Goal: Navigation & Orientation: Find specific page/section

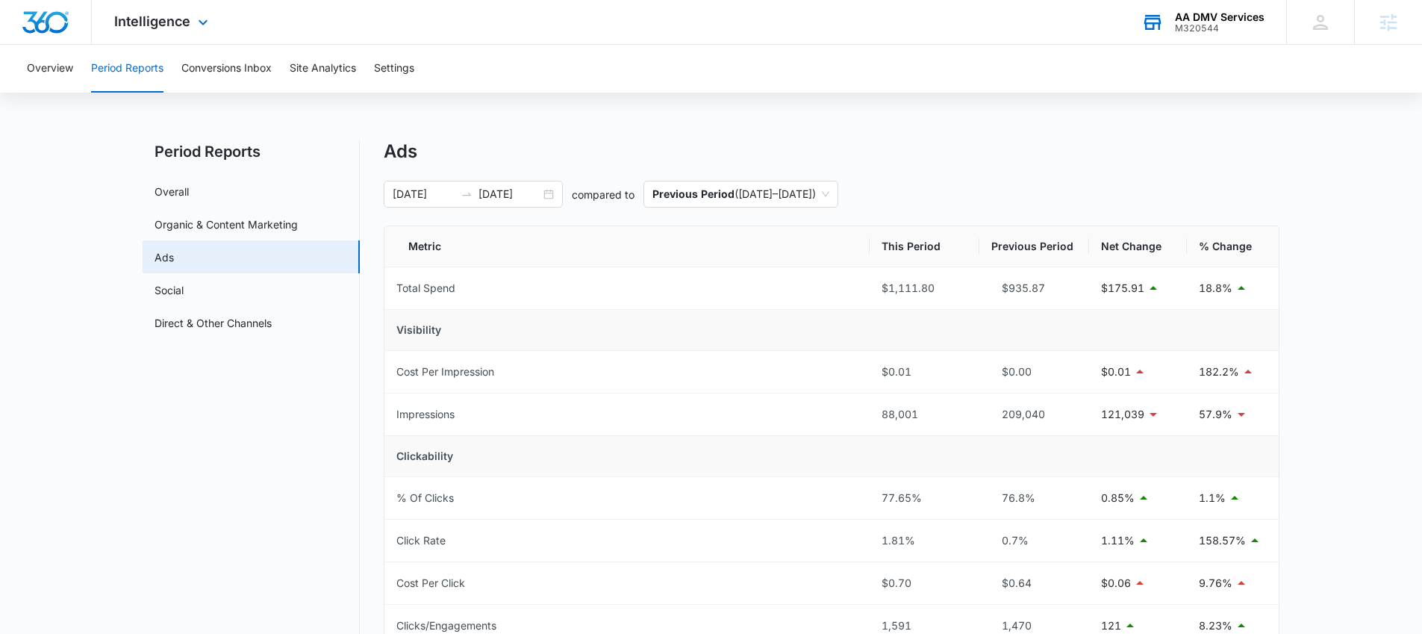
click at [1188, 19] on div "AA DMV Services" at bounding box center [1220, 17] width 90 height 12
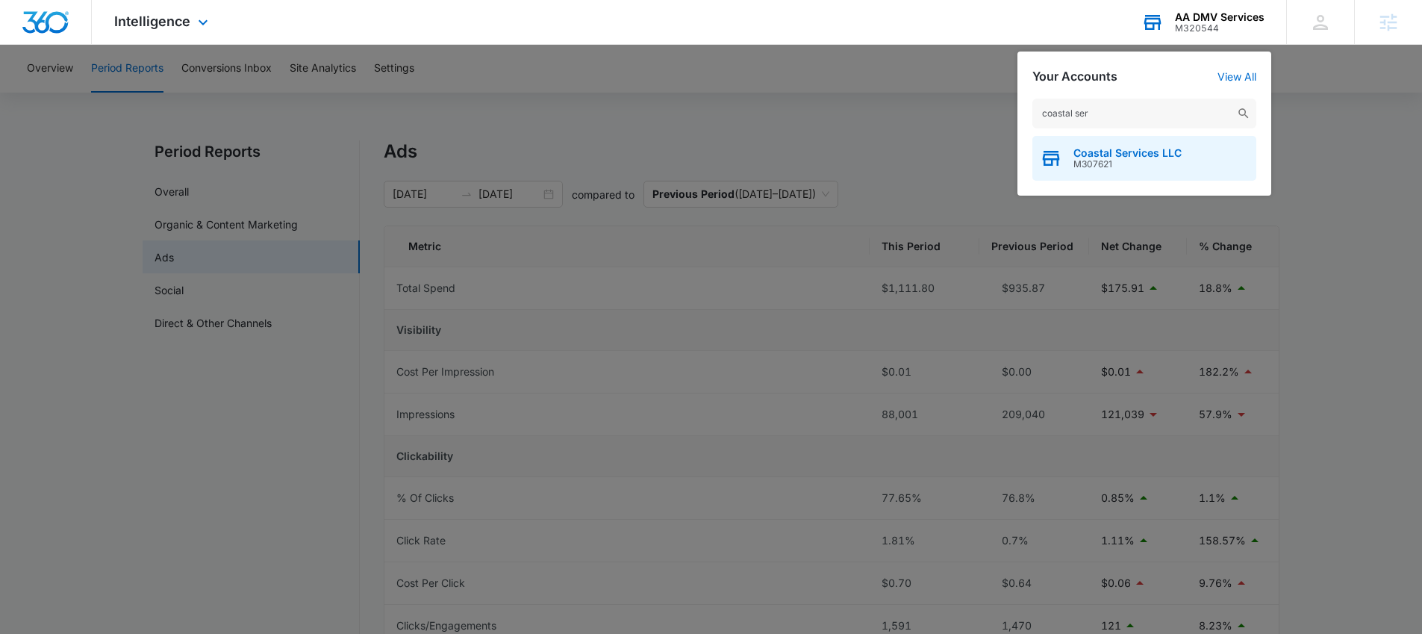
type input "coastal ser"
click at [1103, 155] on span "Coastal Services LLC" at bounding box center [1127, 153] width 108 height 12
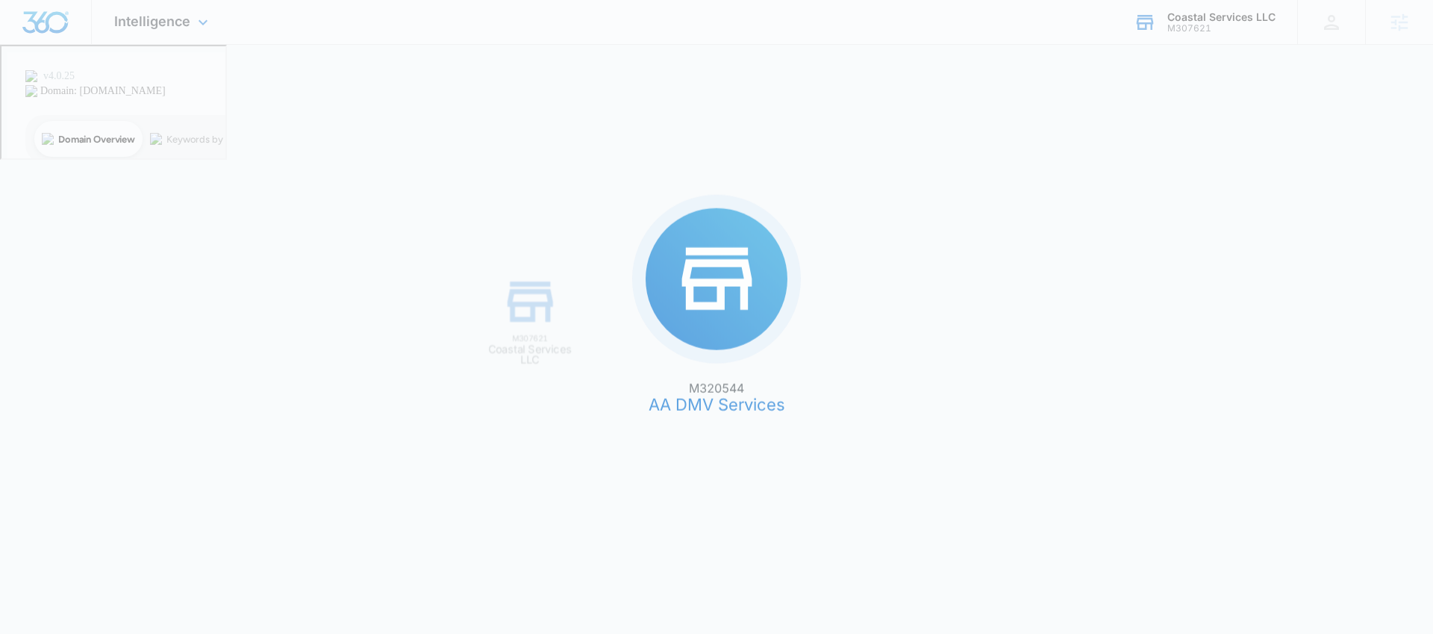
click at [1118, 163] on div "M320544 AA DMV Services M307621 Coastal Services LLC" at bounding box center [716, 317] width 1433 height 634
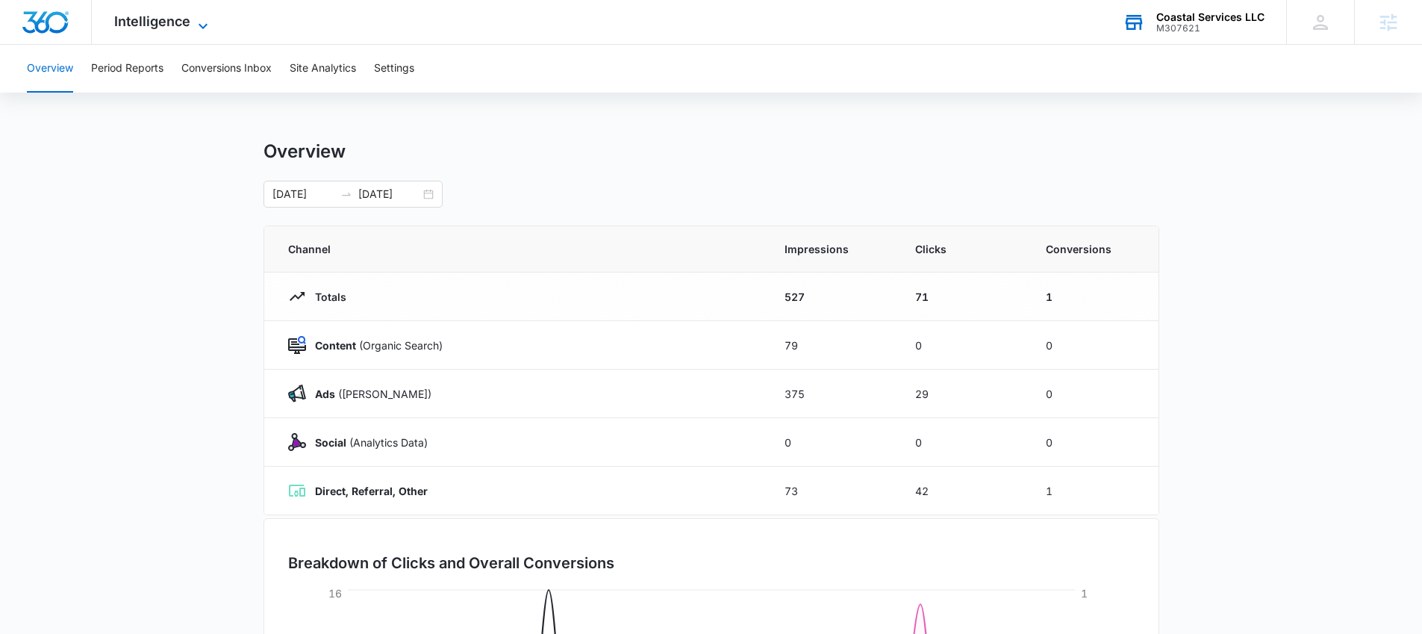
click at [160, 23] on span "Intelligence" at bounding box center [152, 21] width 76 height 16
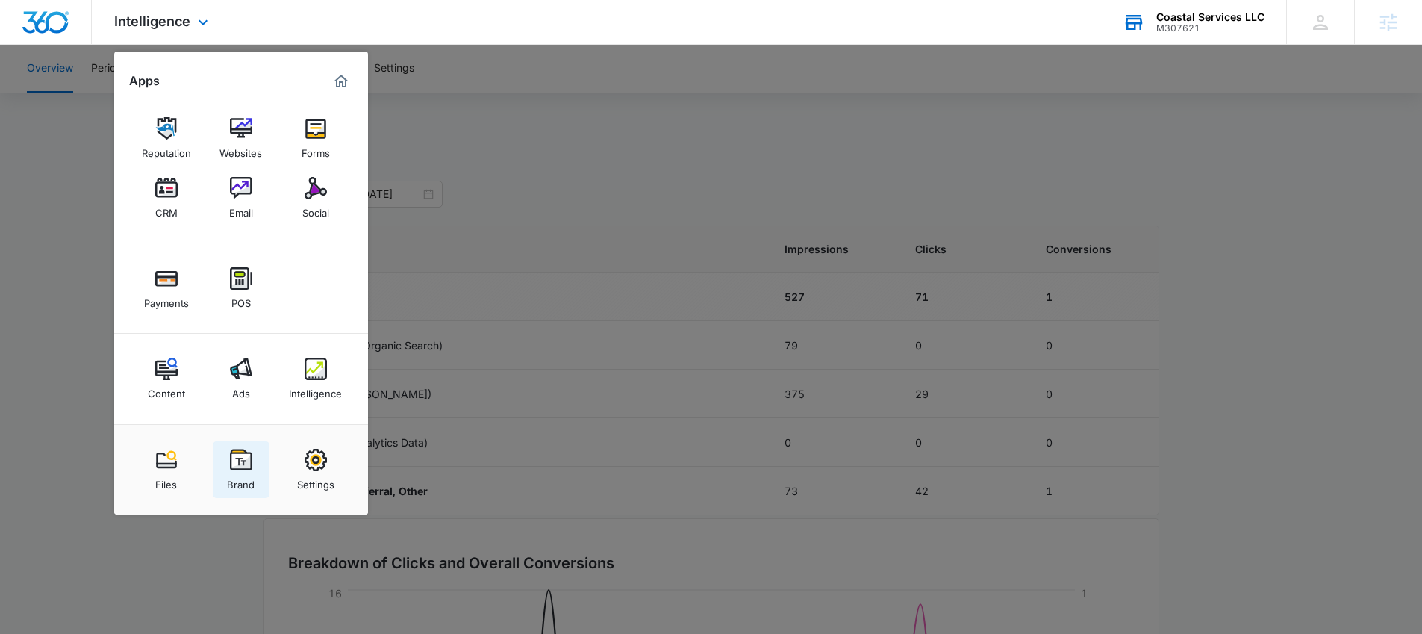
click at [246, 462] on img at bounding box center [241, 460] width 22 height 22
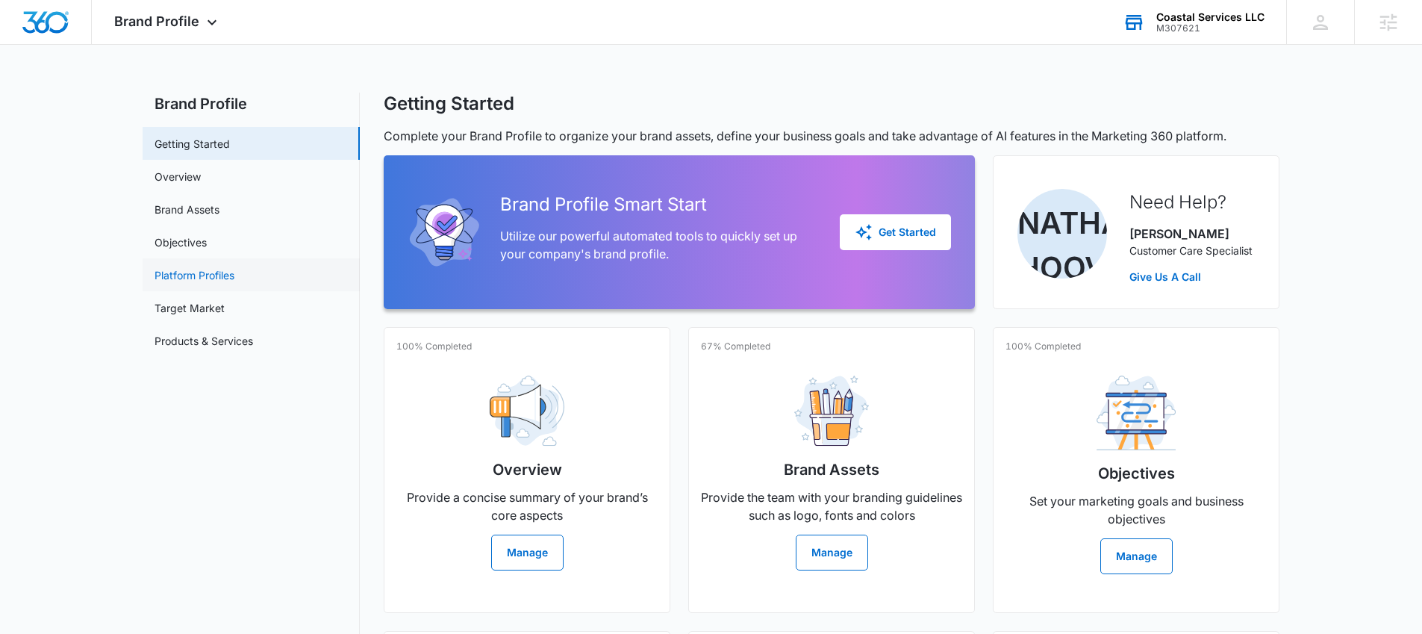
click at [202, 276] on link "Platform Profiles" at bounding box center [195, 275] width 80 height 16
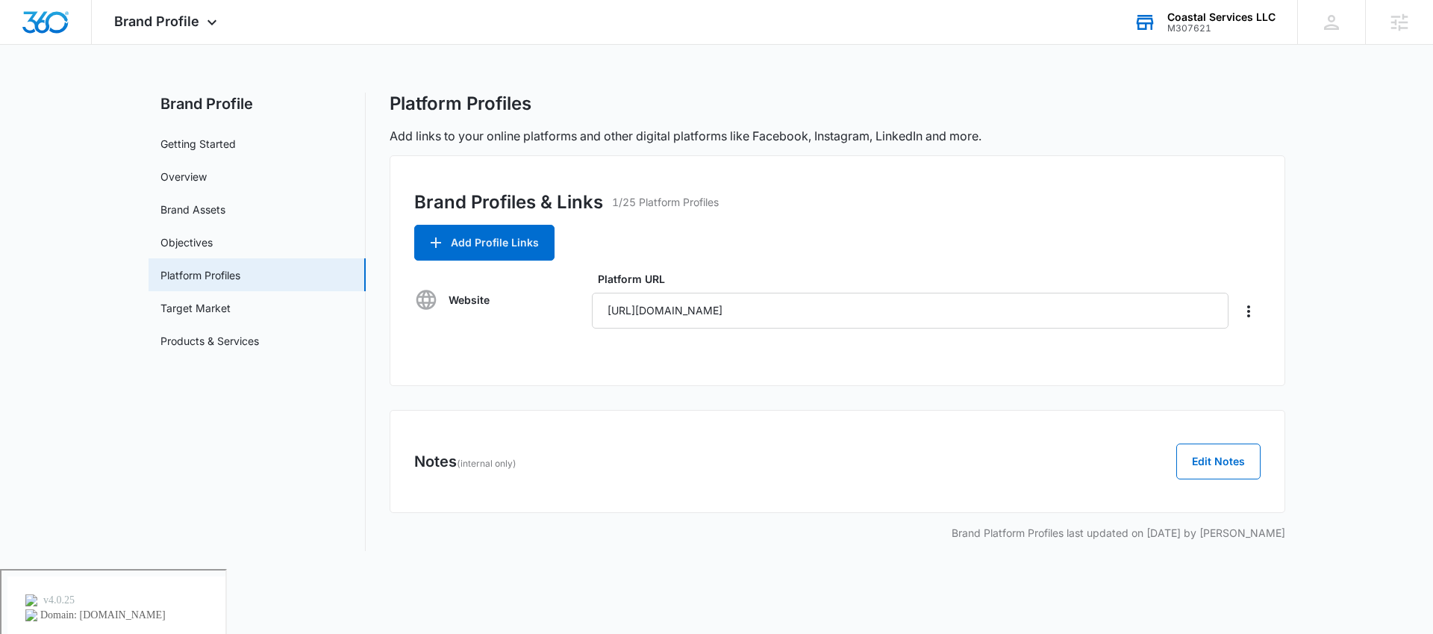
click at [1214, 28] on div "M307621" at bounding box center [1221, 28] width 108 height 10
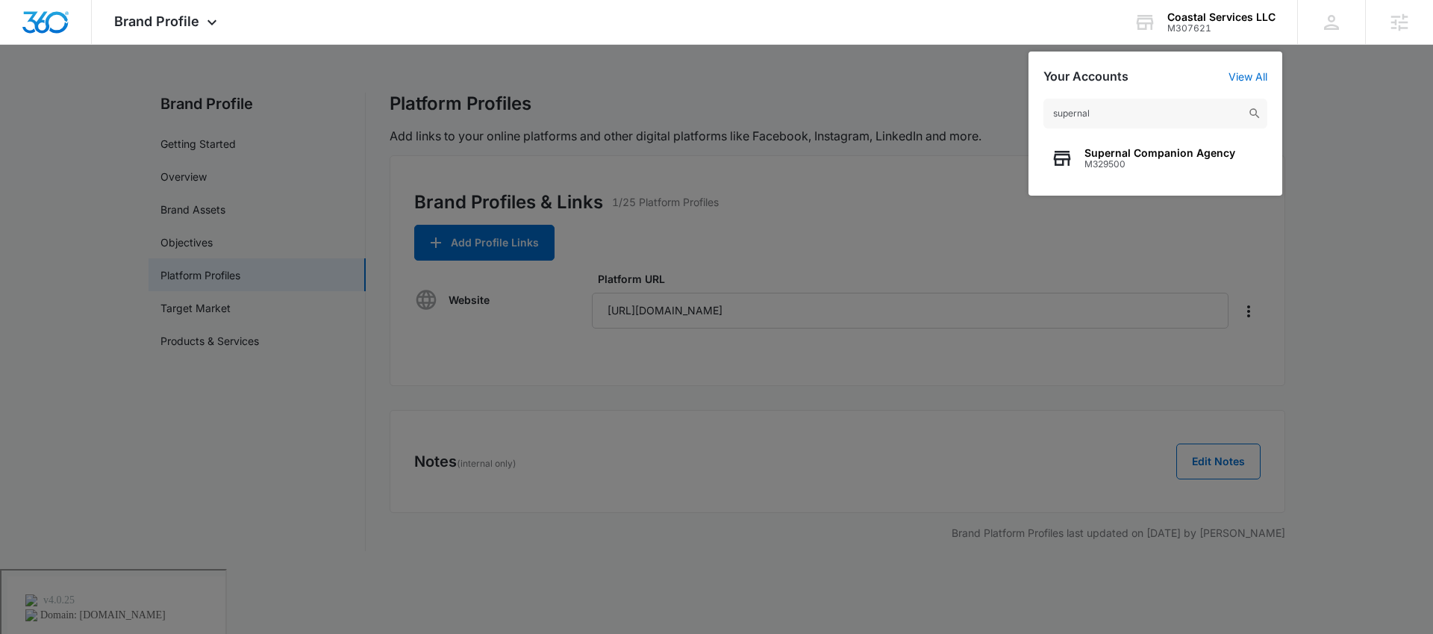
type input "supernal"
click at [1338, 96] on div at bounding box center [716, 317] width 1433 height 634
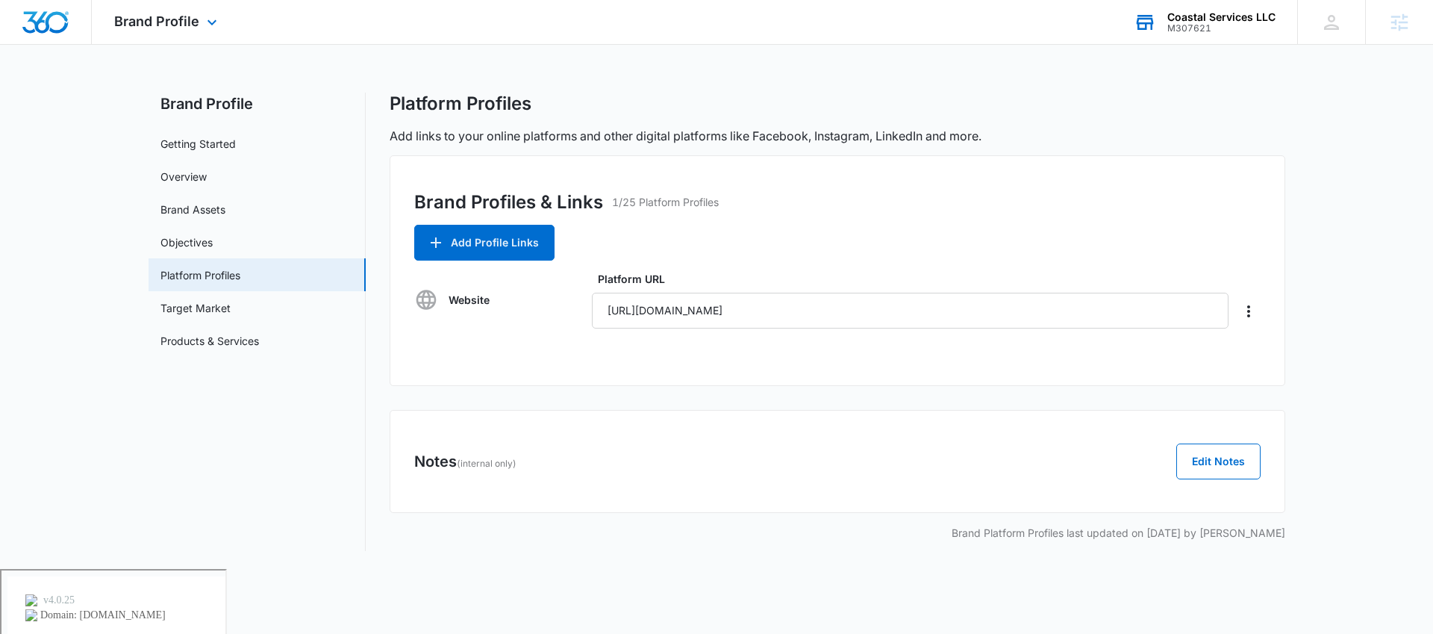
click at [1208, 16] on div "Coastal Services LLC" at bounding box center [1221, 17] width 108 height 12
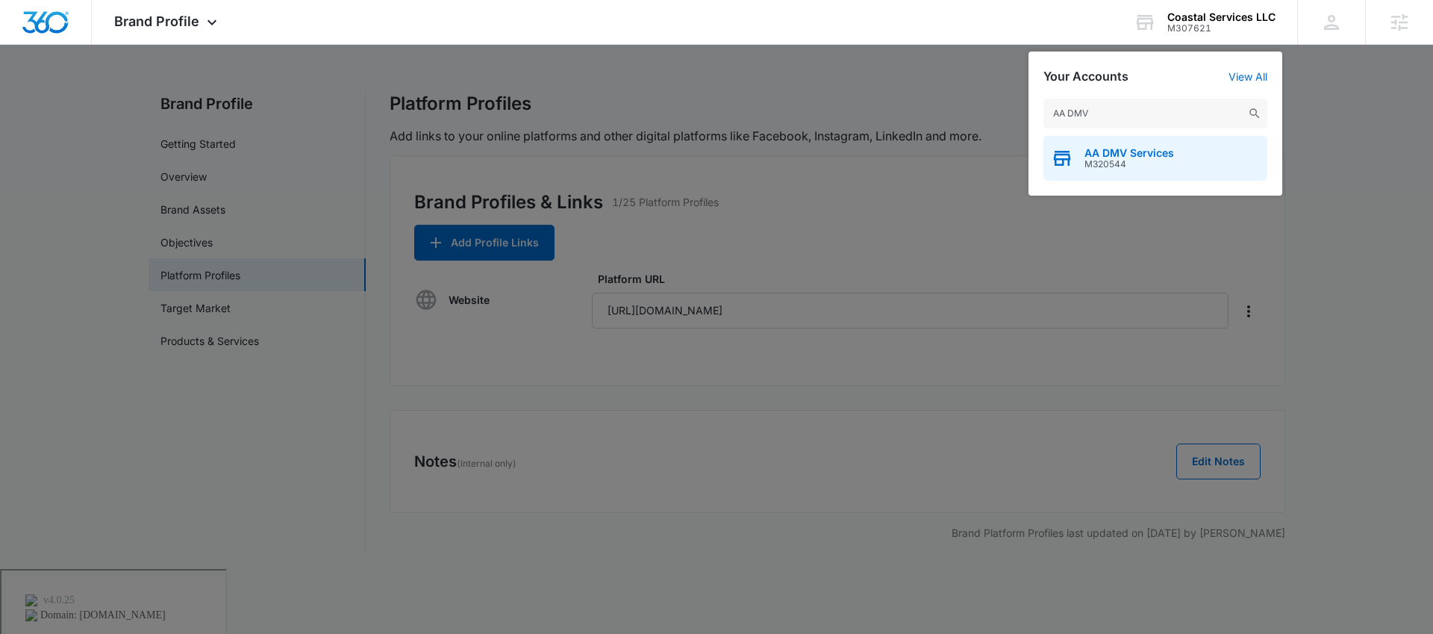
type input "AA DMV"
click at [1120, 163] on span "M320544" at bounding box center [1130, 164] width 90 height 10
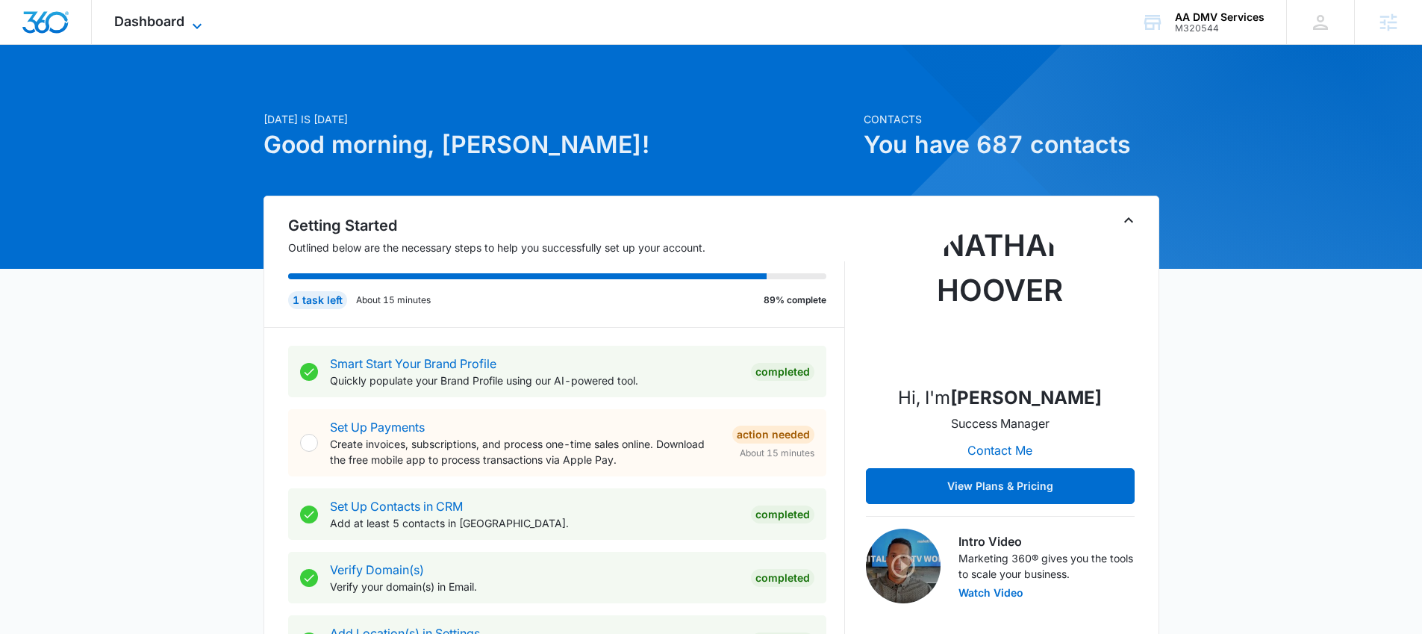
click at [170, 16] on span "Dashboard" at bounding box center [149, 21] width 70 height 16
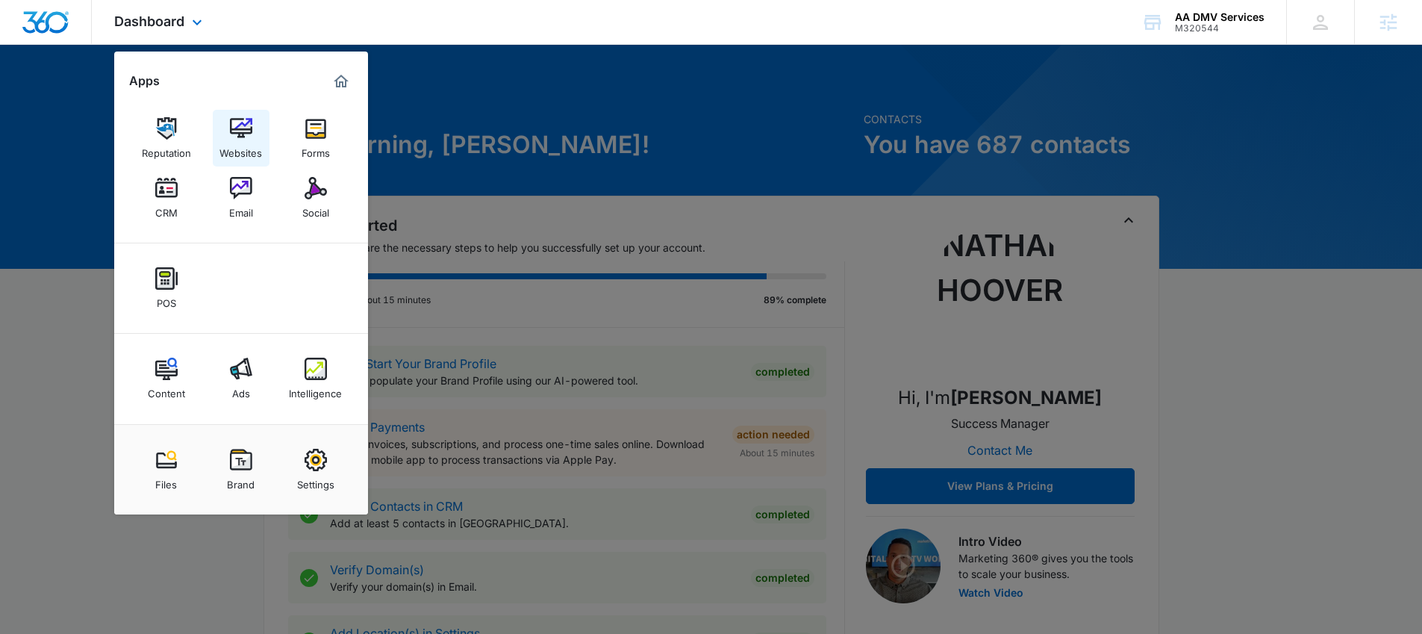
click at [228, 136] on link "Websites" at bounding box center [241, 138] width 57 height 57
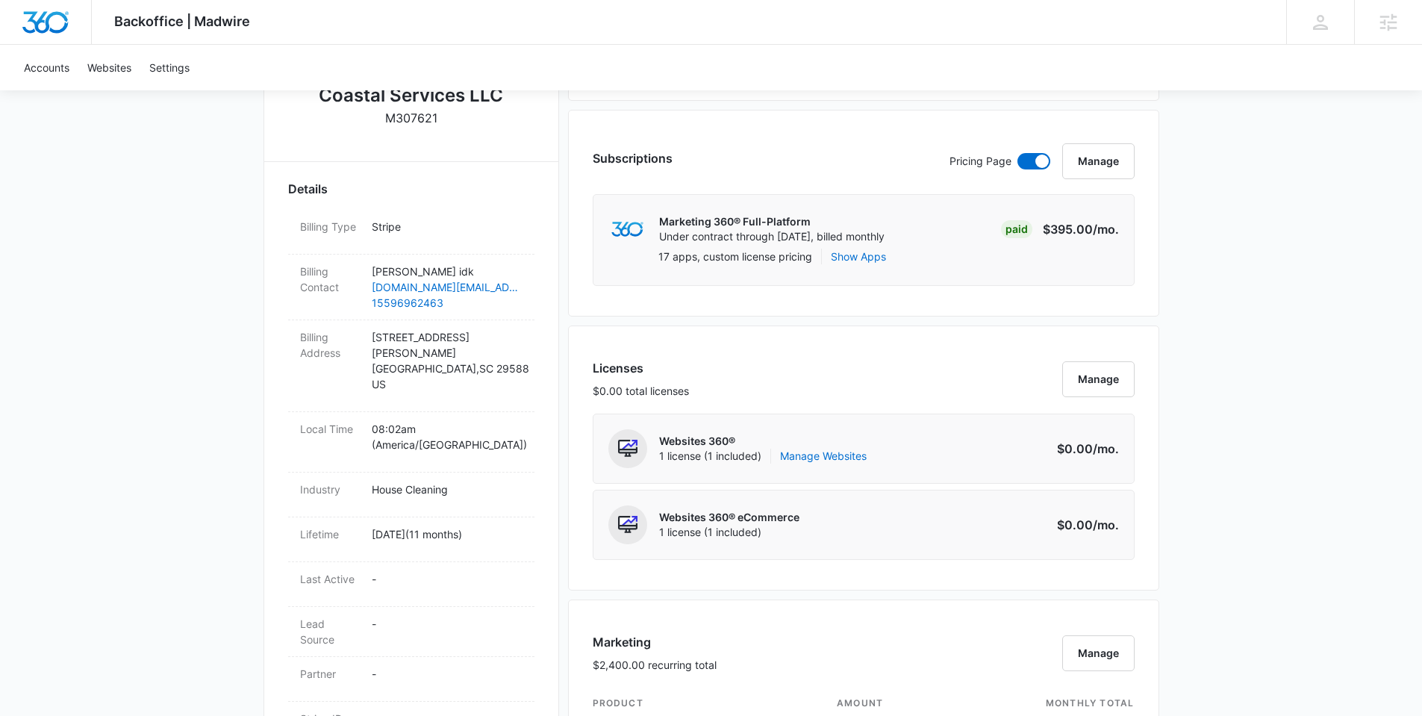
scroll to position [237, 0]
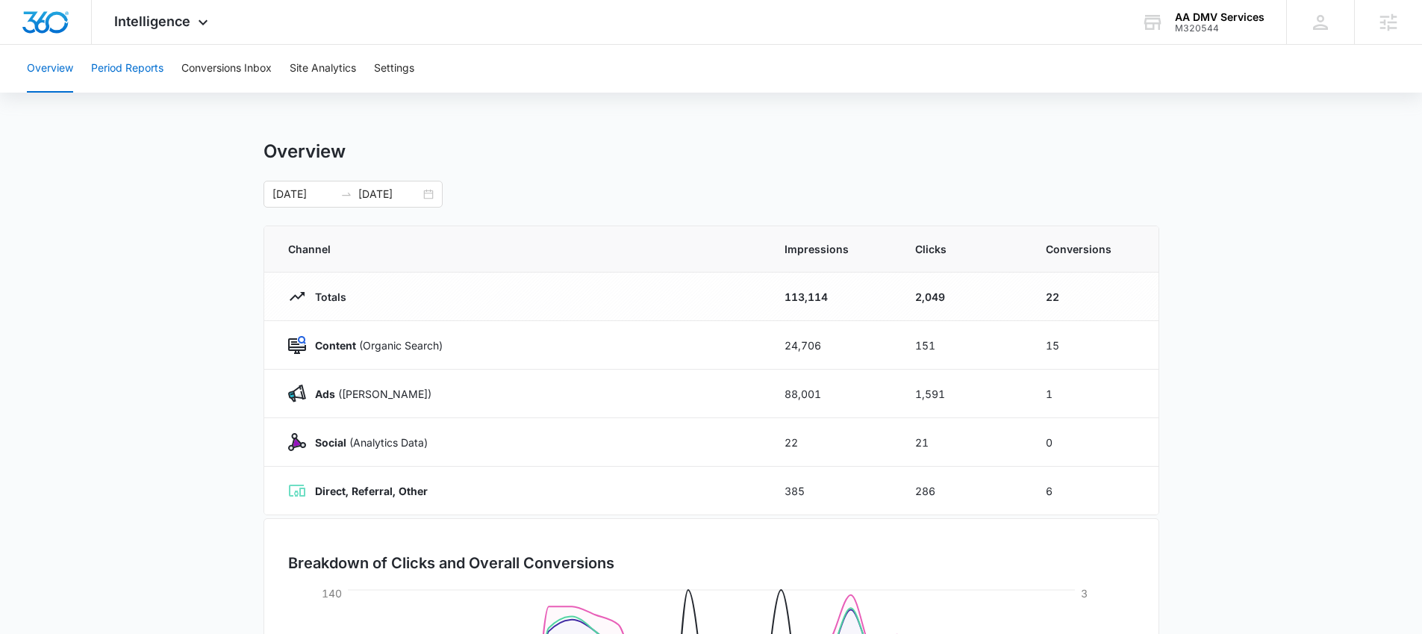
click at [130, 69] on button "Period Reports" at bounding box center [127, 69] width 72 height 48
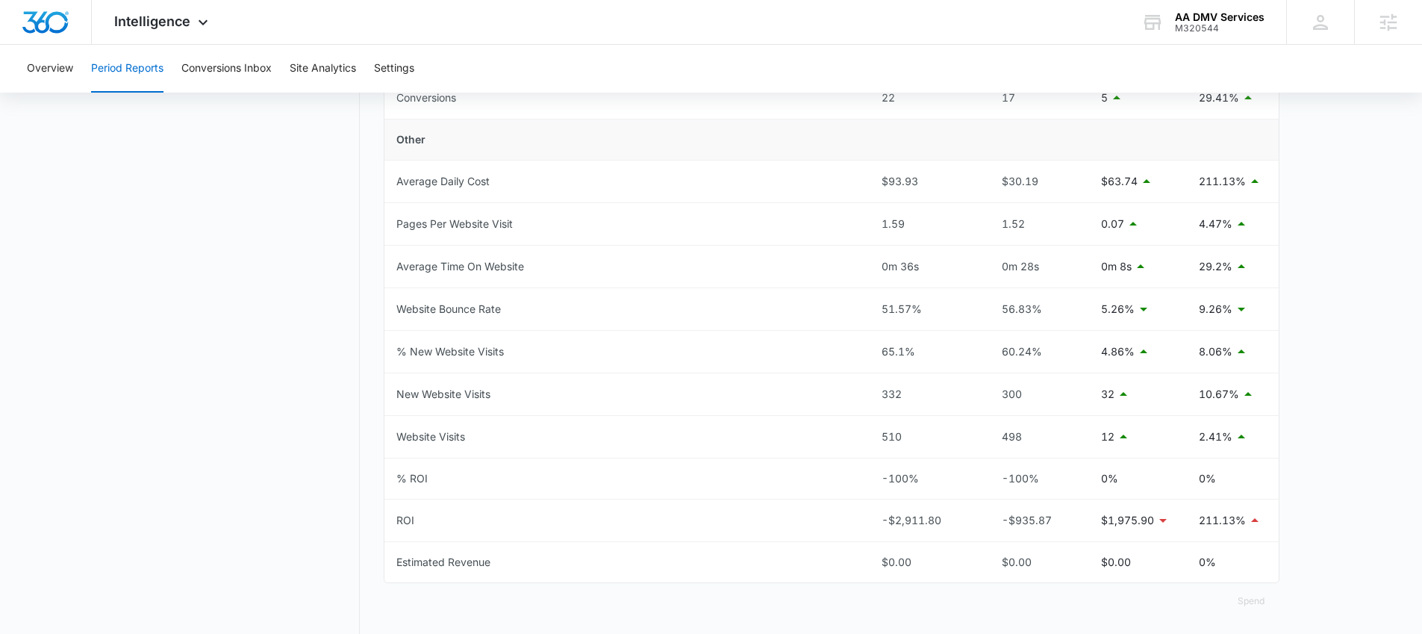
scroll to position [675, 0]
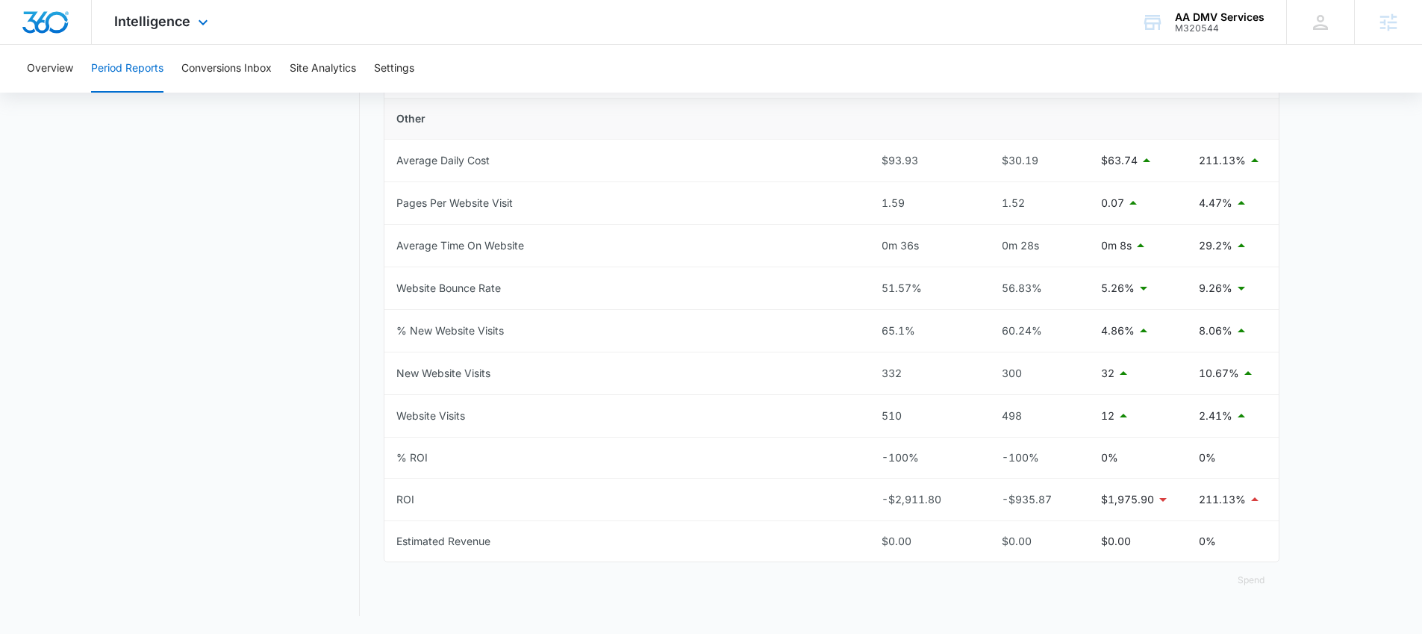
click at [131, 34] on div "Intelligence Apps Reputation Websites Forms CRM Email Social POS Content Ads In…" at bounding box center [163, 22] width 143 height 44
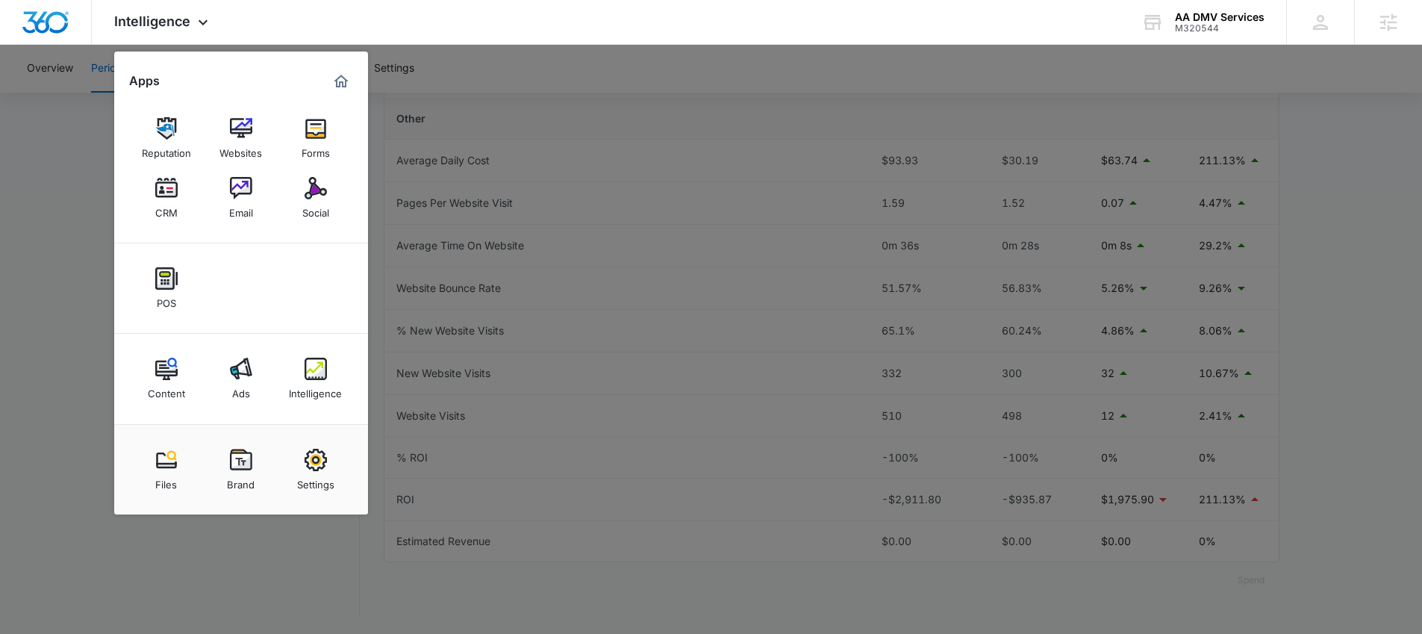
click at [26, 264] on div at bounding box center [711, 317] width 1422 height 634
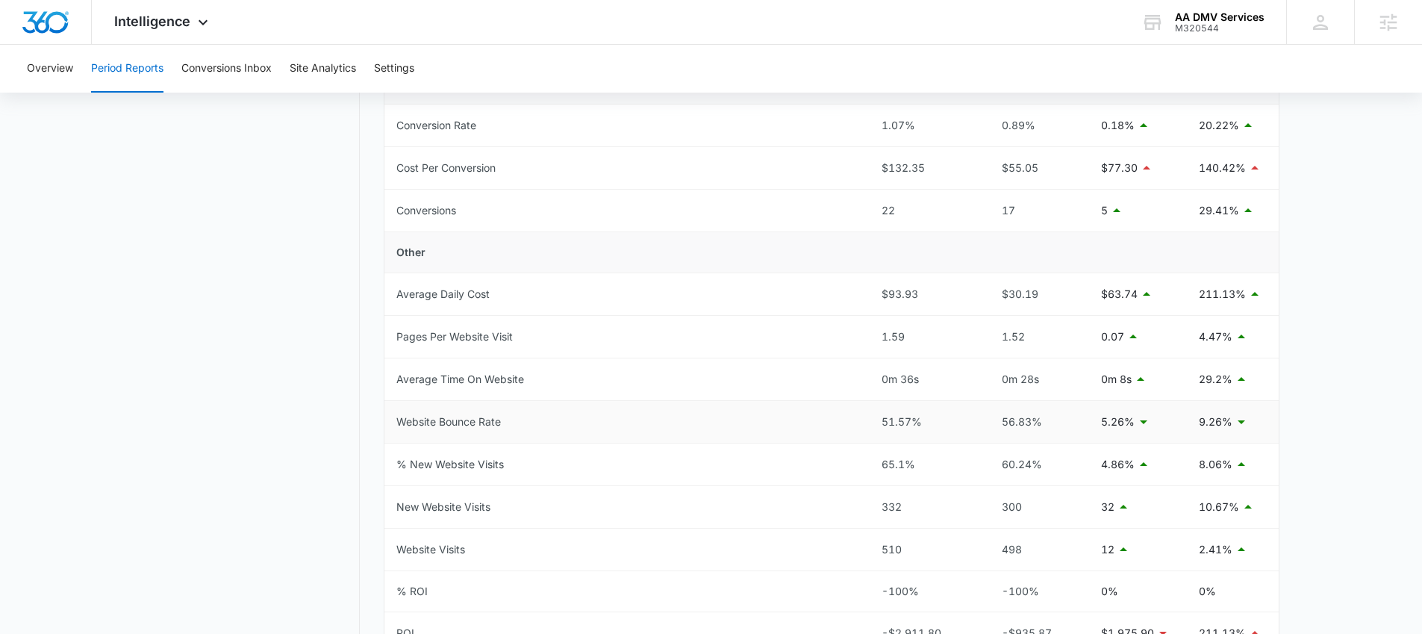
scroll to position [537, 0]
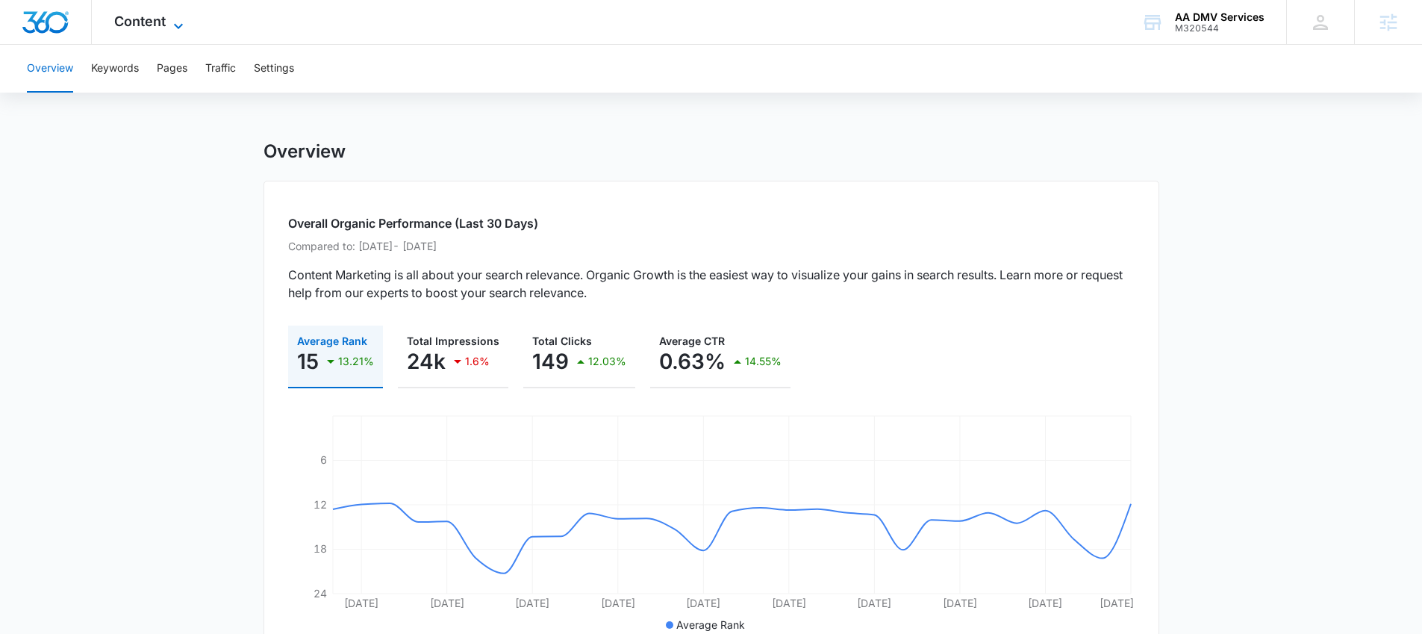
click at [158, 24] on span "Content" at bounding box center [140, 21] width 52 height 16
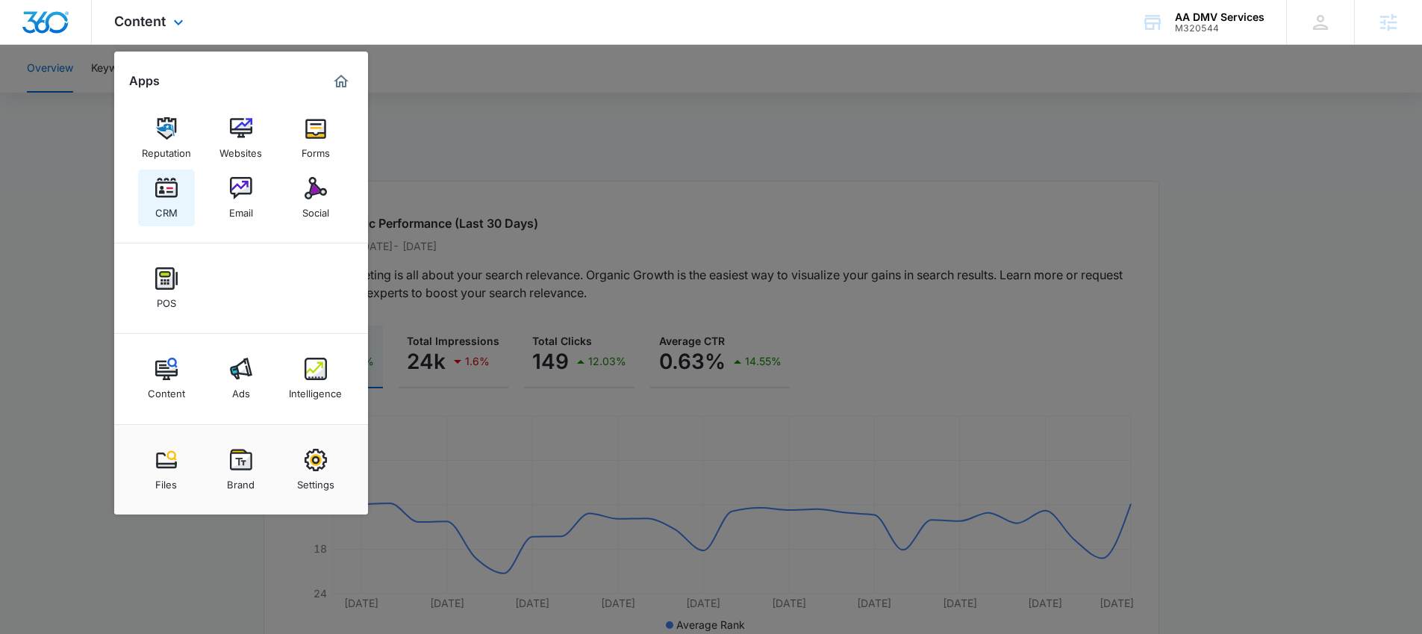
click at [169, 188] on img at bounding box center [166, 188] width 22 height 22
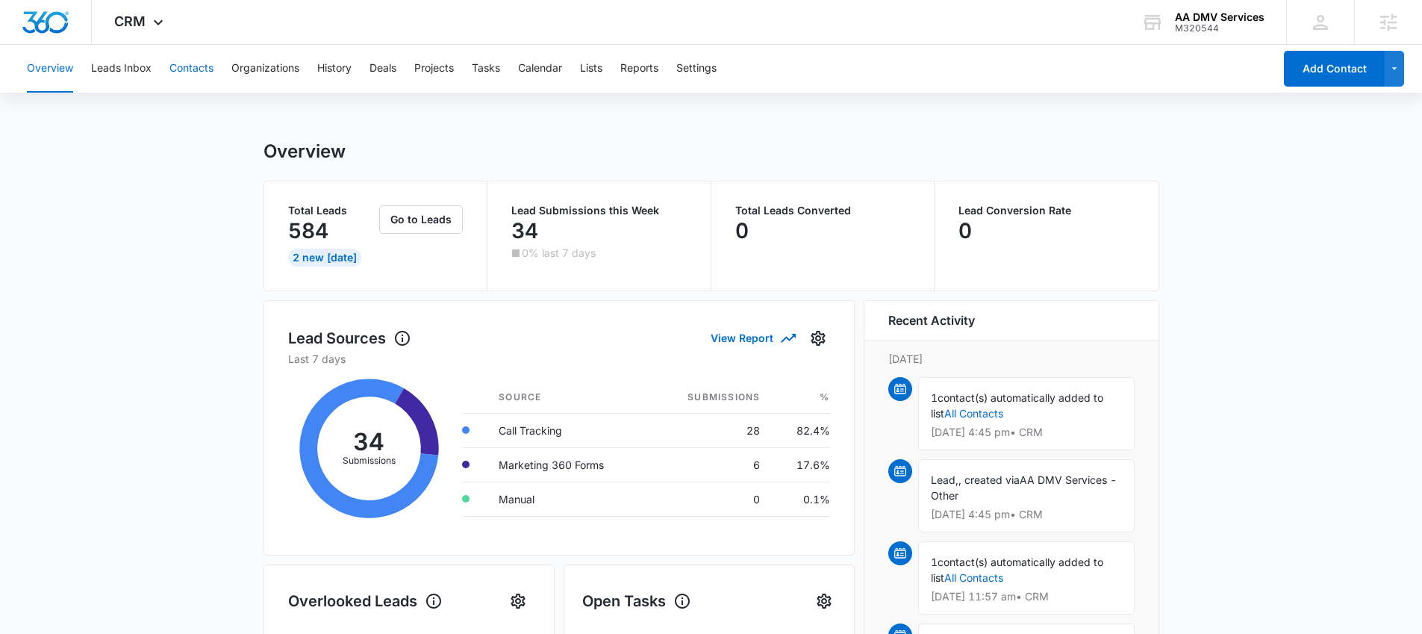
click at [196, 63] on button "Contacts" at bounding box center [191, 69] width 44 height 48
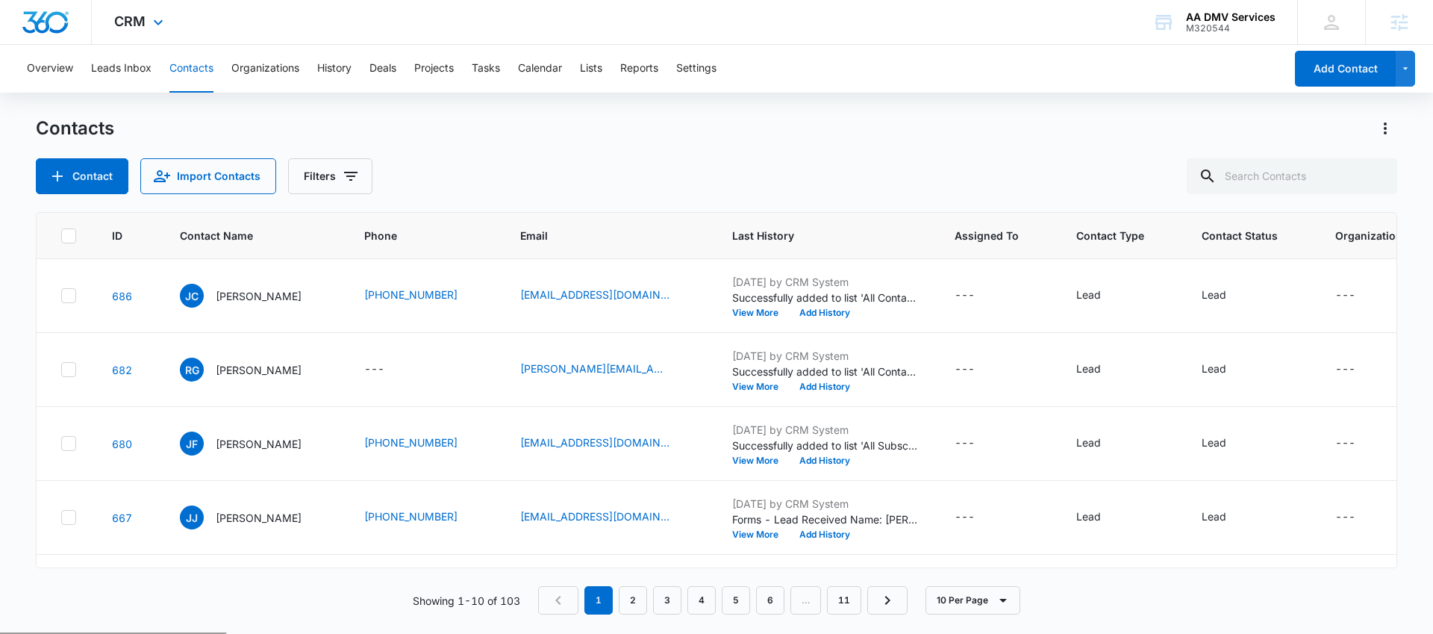
click at [146, 23] on div "CRM Apps Reputation Websites Forms CRM Email Social POS Content Ads Intelligenc…" at bounding box center [141, 22] width 98 height 44
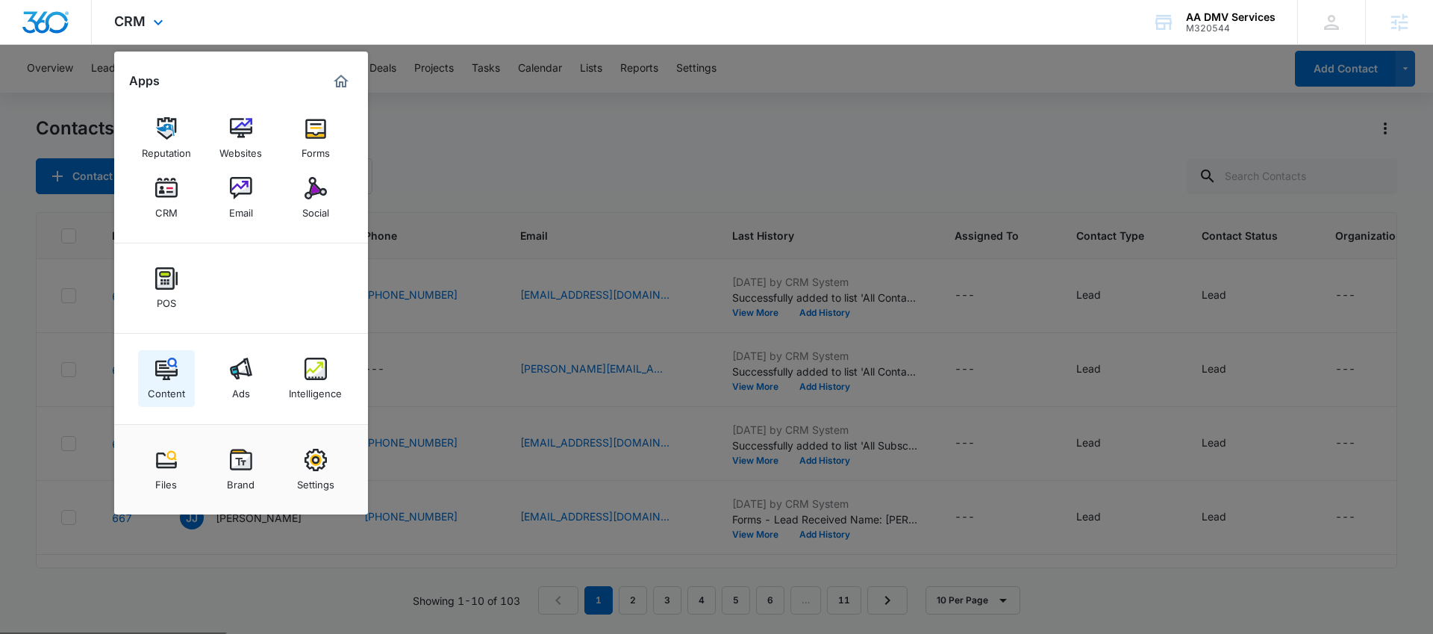
click at [167, 380] on div "Content" at bounding box center [166, 389] width 37 height 19
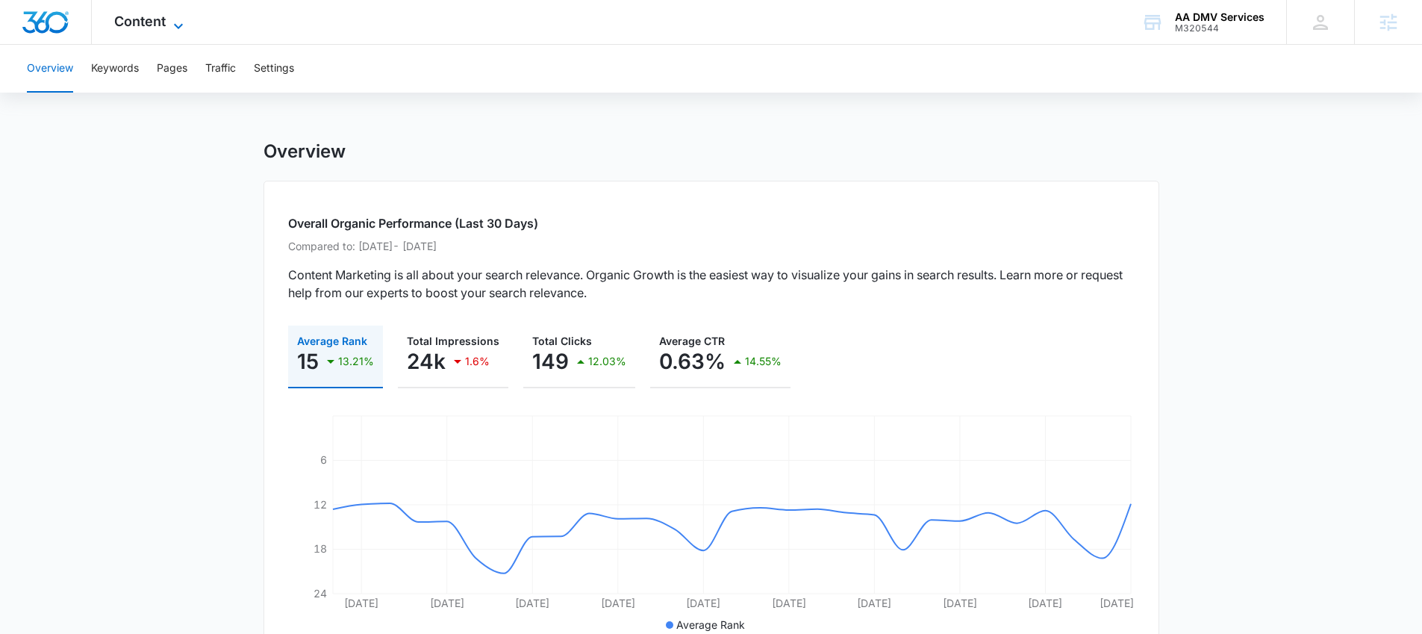
click at [157, 25] on span "Content" at bounding box center [140, 21] width 52 height 16
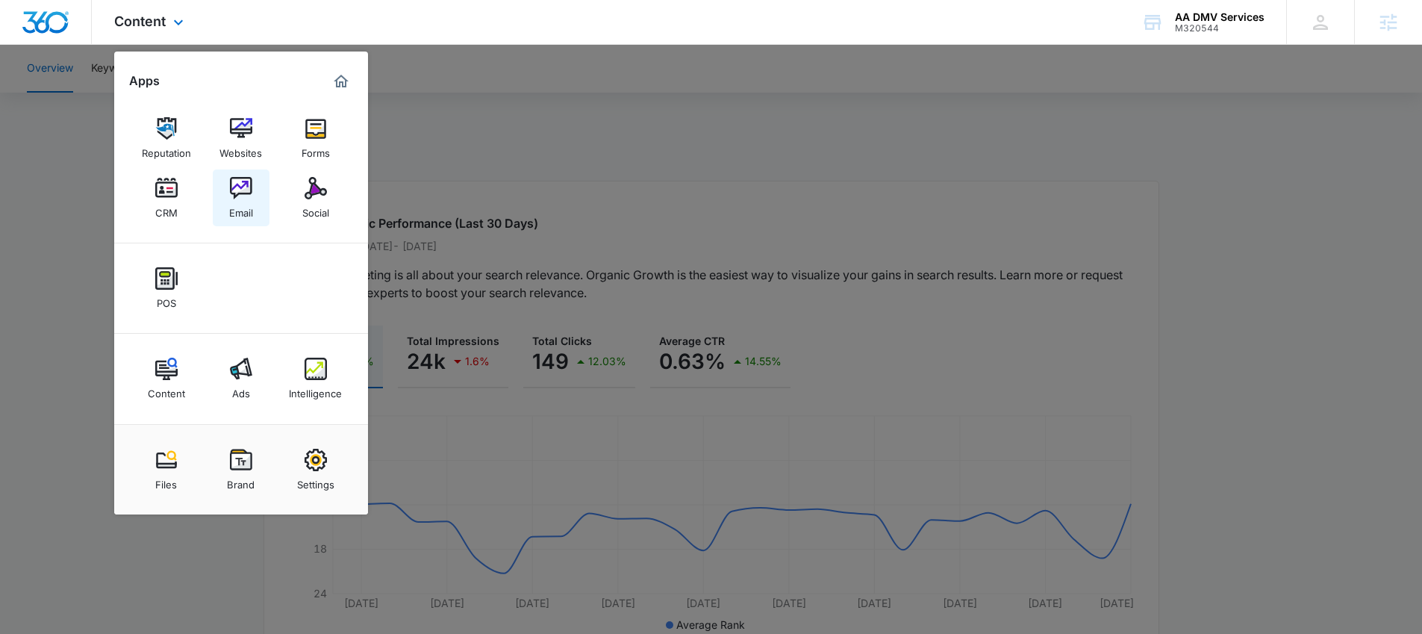
click at [245, 207] on div "Email" at bounding box center [241, 208] width 24 height 19
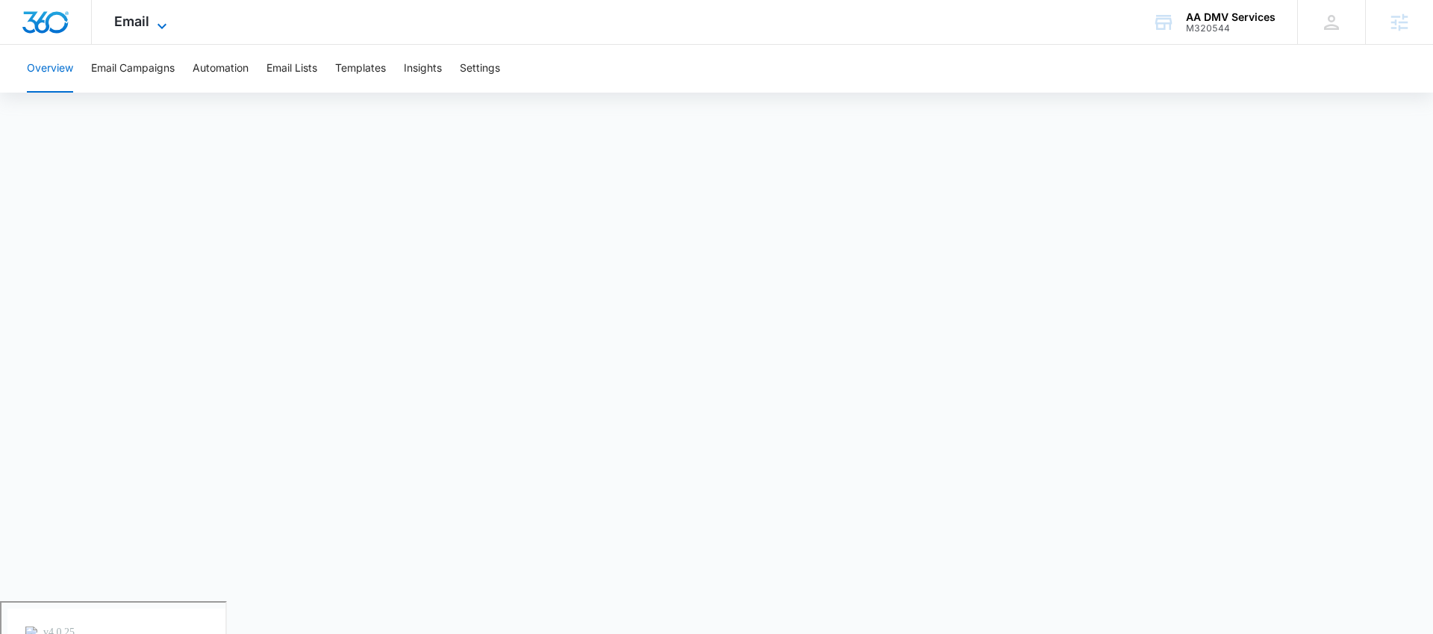
click at [162, 25] on icon at bounding box center [162, 26] width 18 height 18
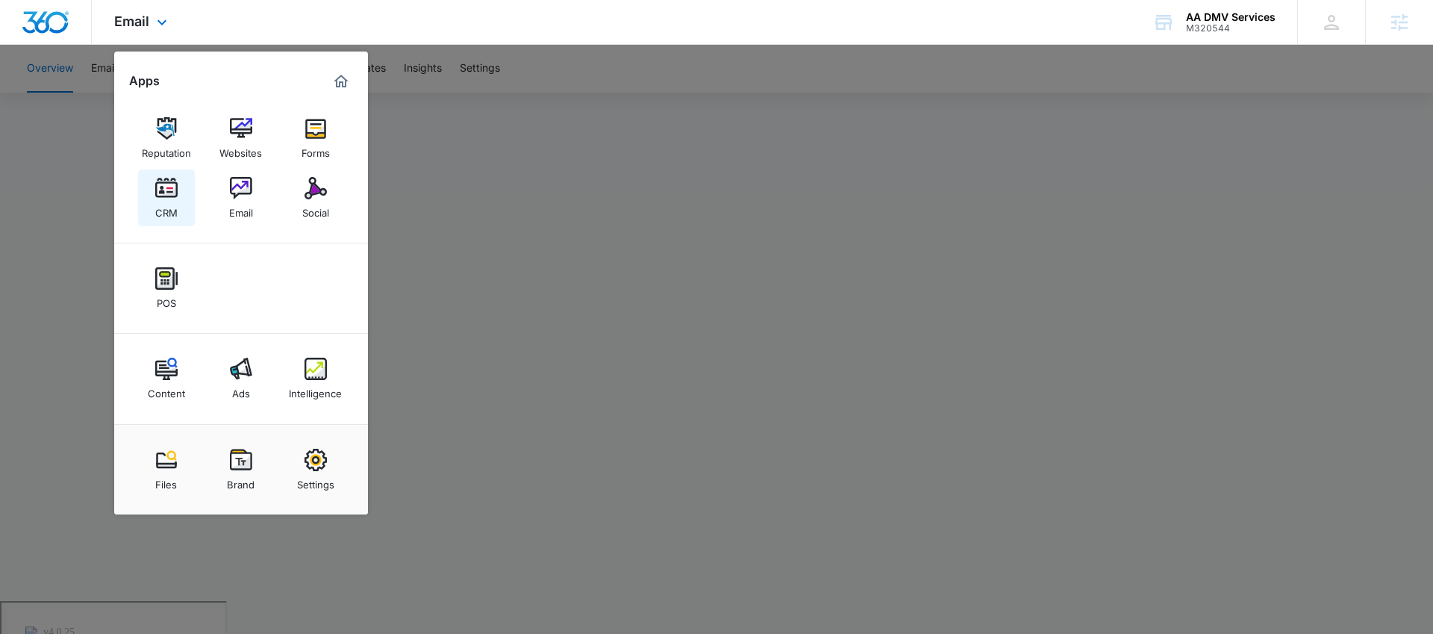
click at [174, 190] on img at bounding box center [166, 188] width 22 height 22
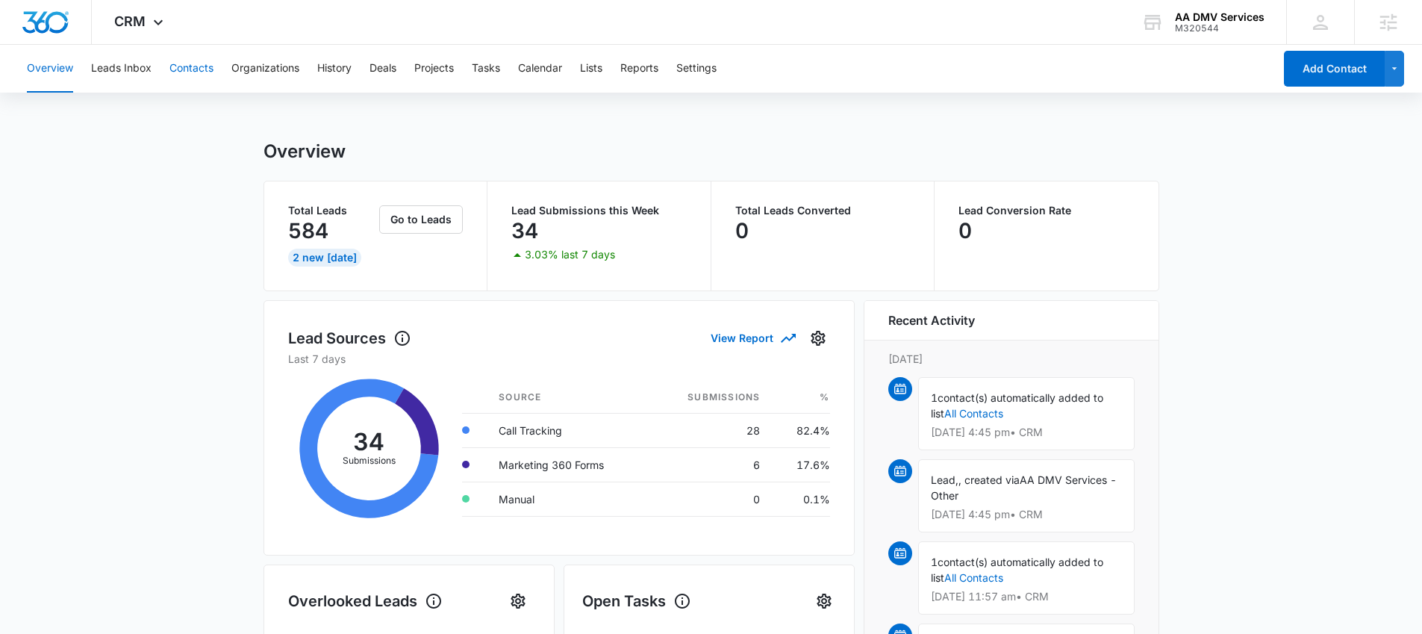
click at [190, 63] on button "Contacts" at bounding box center [191, 69] width 44 height 48
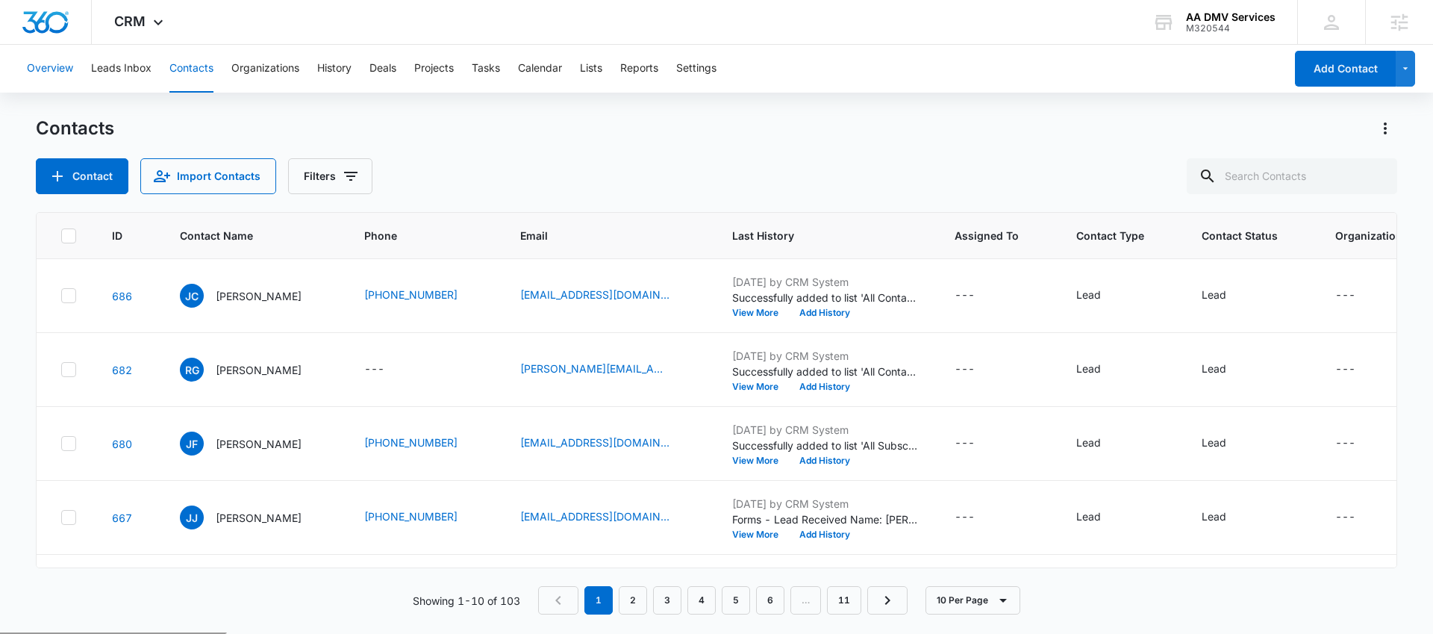
click at [56, 71] on button "Overview" at bounding box center [50, 69] width 46 height 48
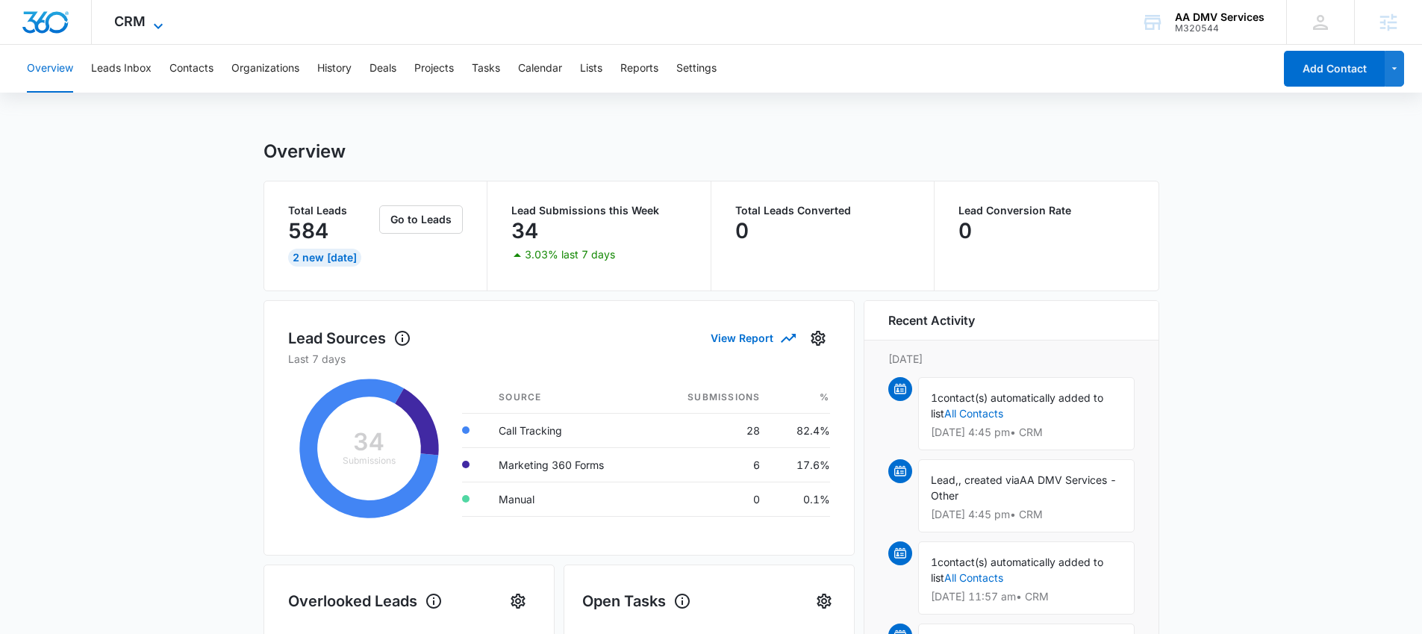
click at [156, 20] on icon at bounding box center [158, 26] width 18 height 18
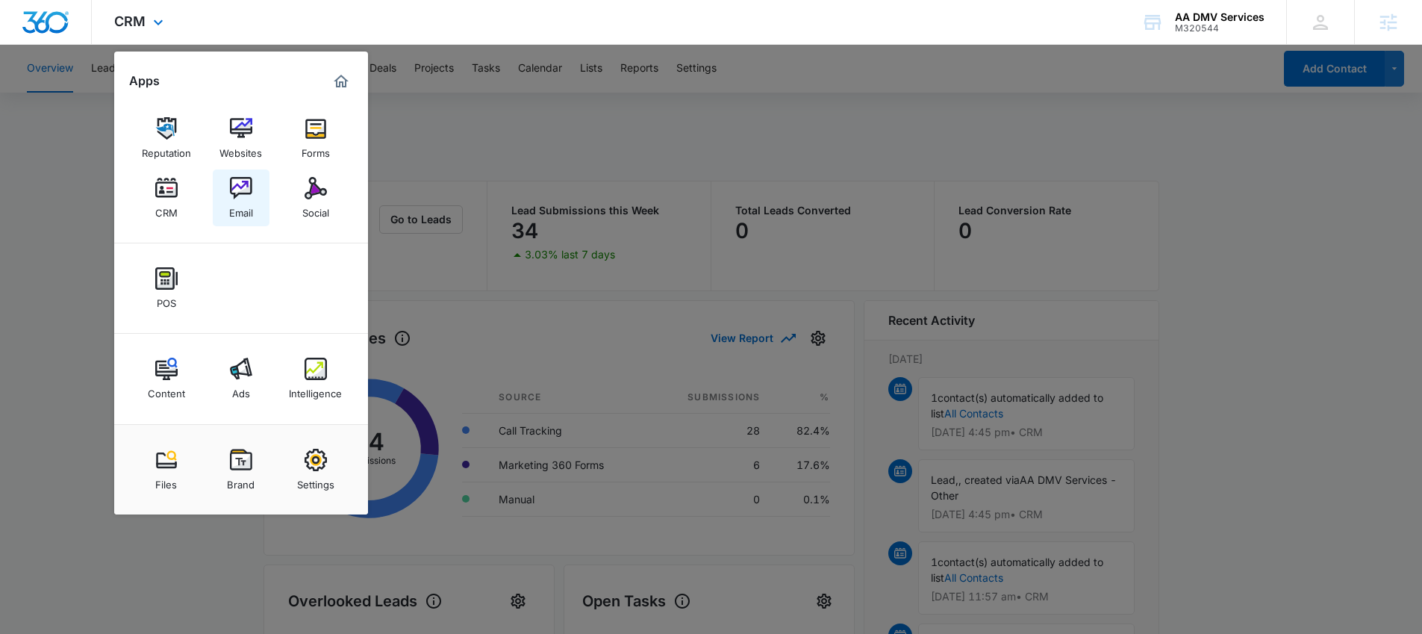
click at [239, 213] on div "Email" at bounding box center [241, 208] width 24 height 19
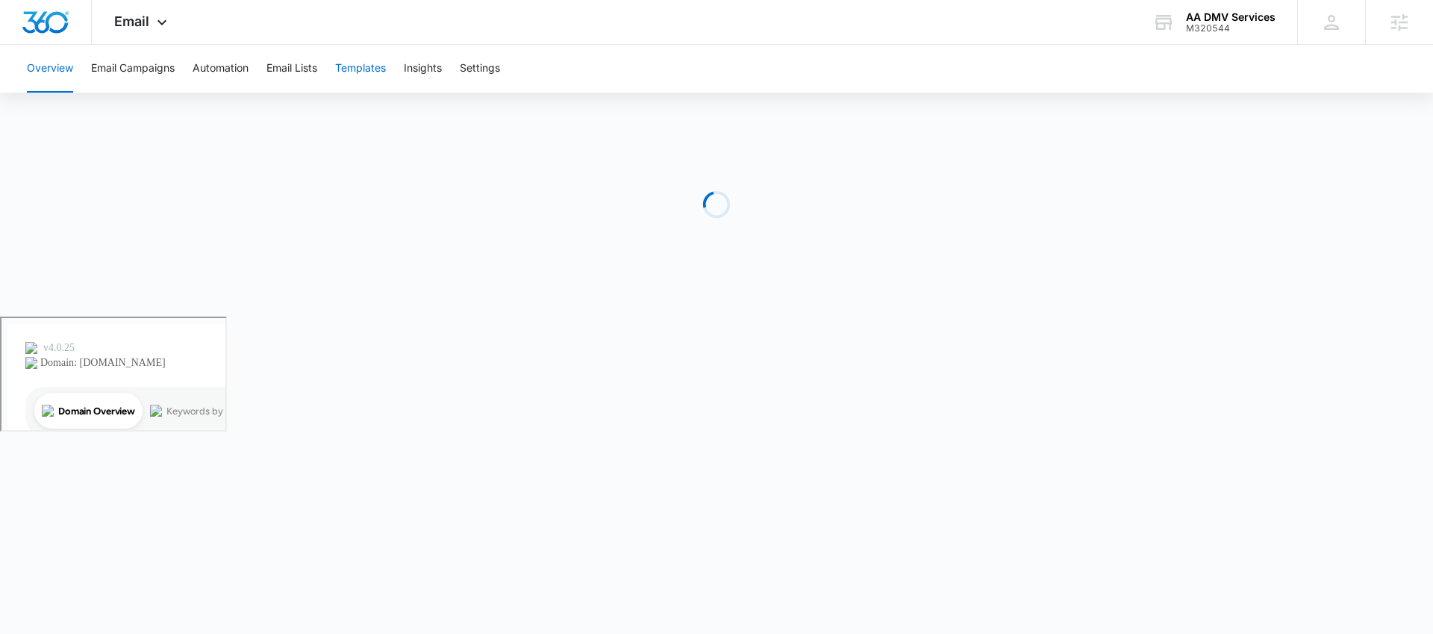
click at [375, 68] on button "Templates" at bounding box center [360, 69] width 51 height 48
click at [225, 69] on button "Automation" at bounding box center [221, 69] width 56 height 48
click at [283, 64] on button "Email Lists" at bounding box center [291, 69] width 51 height 48
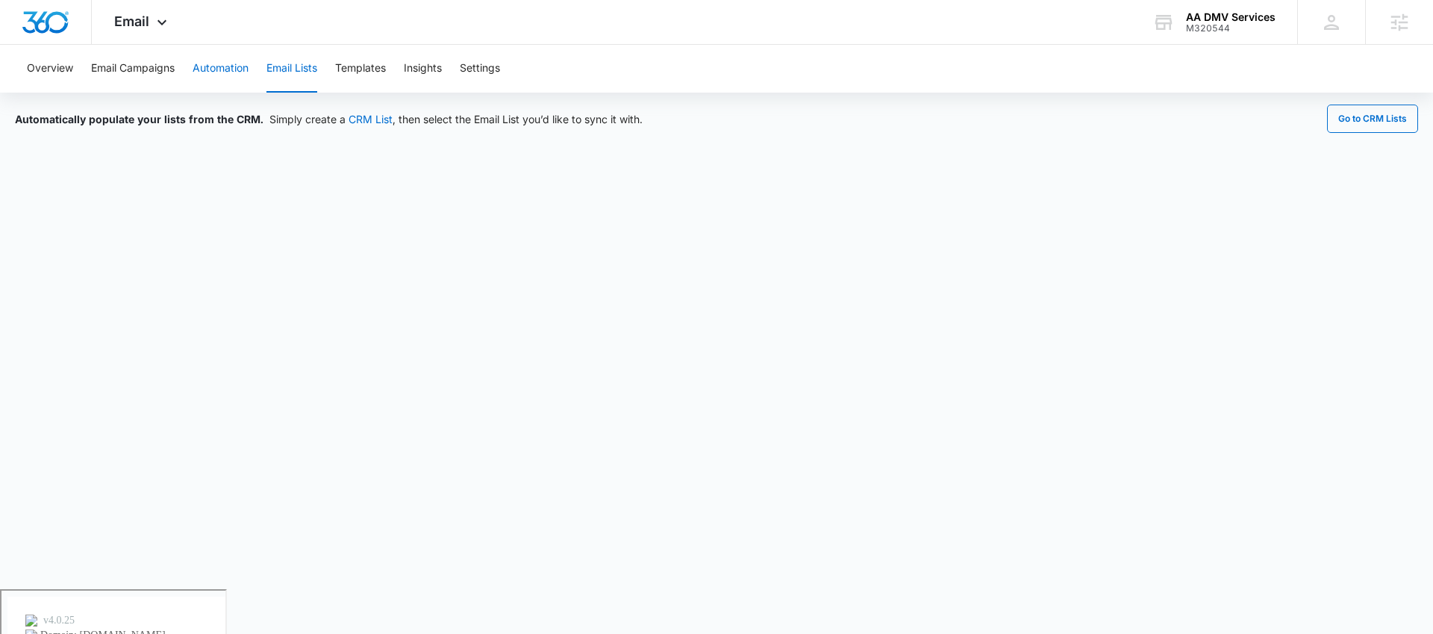
click at [229, 63] on button "Automation" at bounding box center [221, 69] width 56 height 48
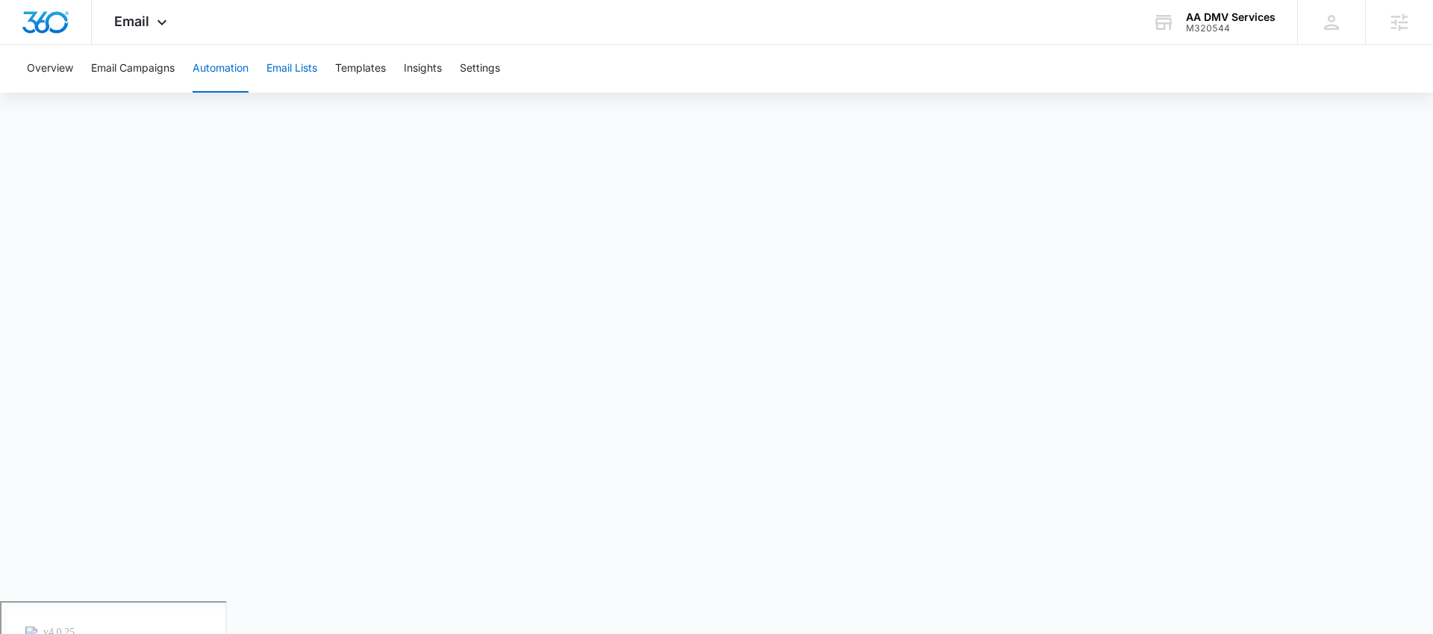
click at [299, 63] on button "Email Lists" at bounding box center [291, 69] width 51 height 48
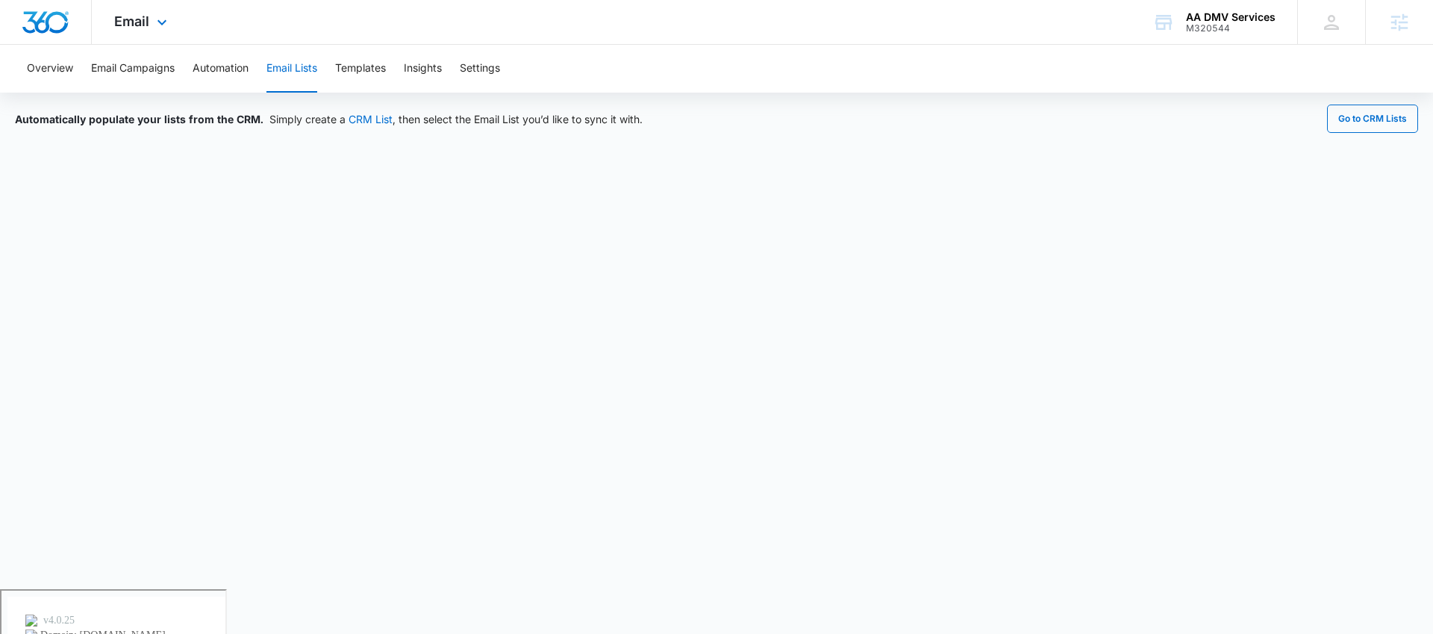
click at [107, 31] on div "Email Apps Reputation Websites Forms CRM Email Social POS Content Ads Intellige…" at bounding box center [143, 22] width 102 height 44
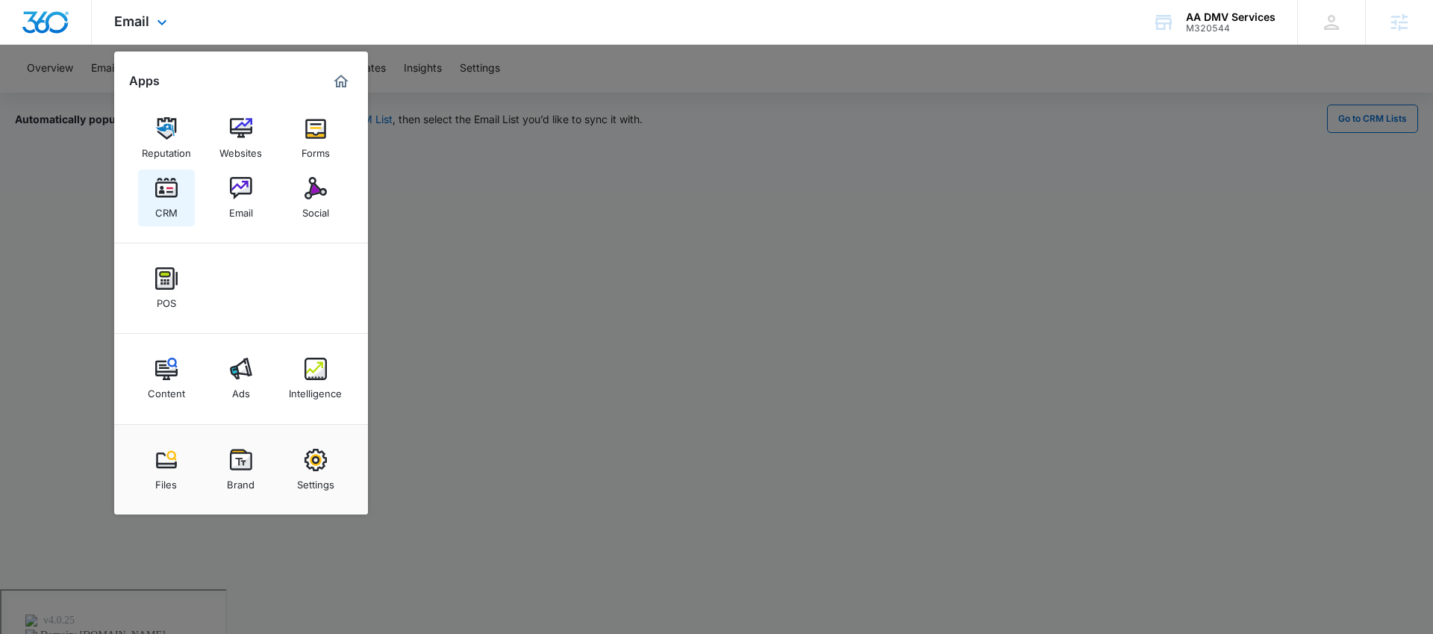
click at [165, 198] on img at bounding box center [166, 188] width 22 height 22
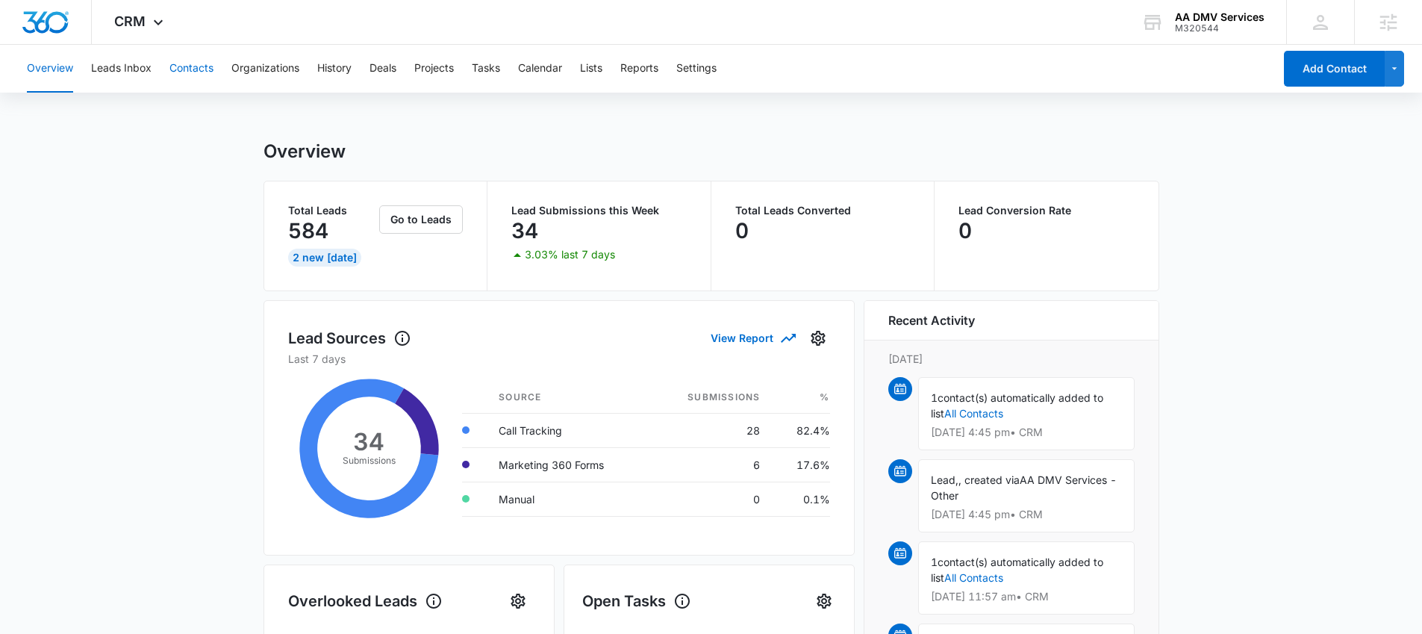
click at [206, 66] on button "Contacts" at bounding box center [191, 69] width 44 height 48
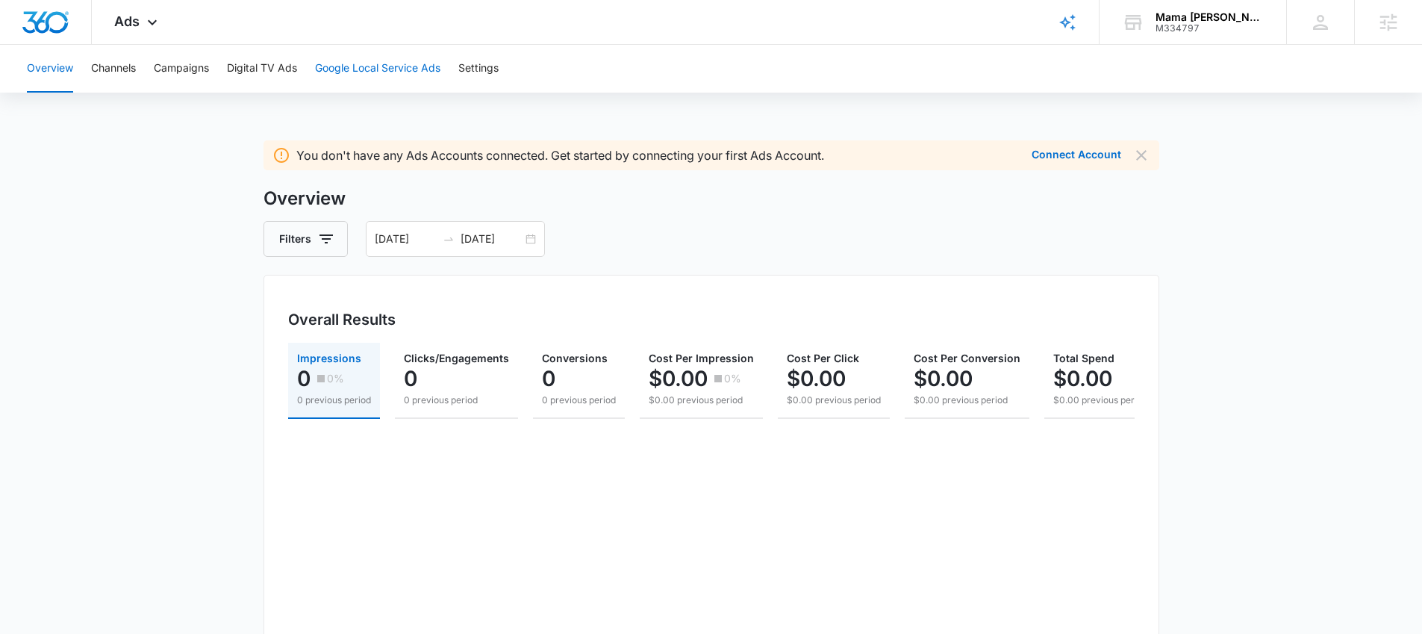
click at [385, 72] on button "Google Local Service Ads" at bounding box center [377, 69] width 125 height 48
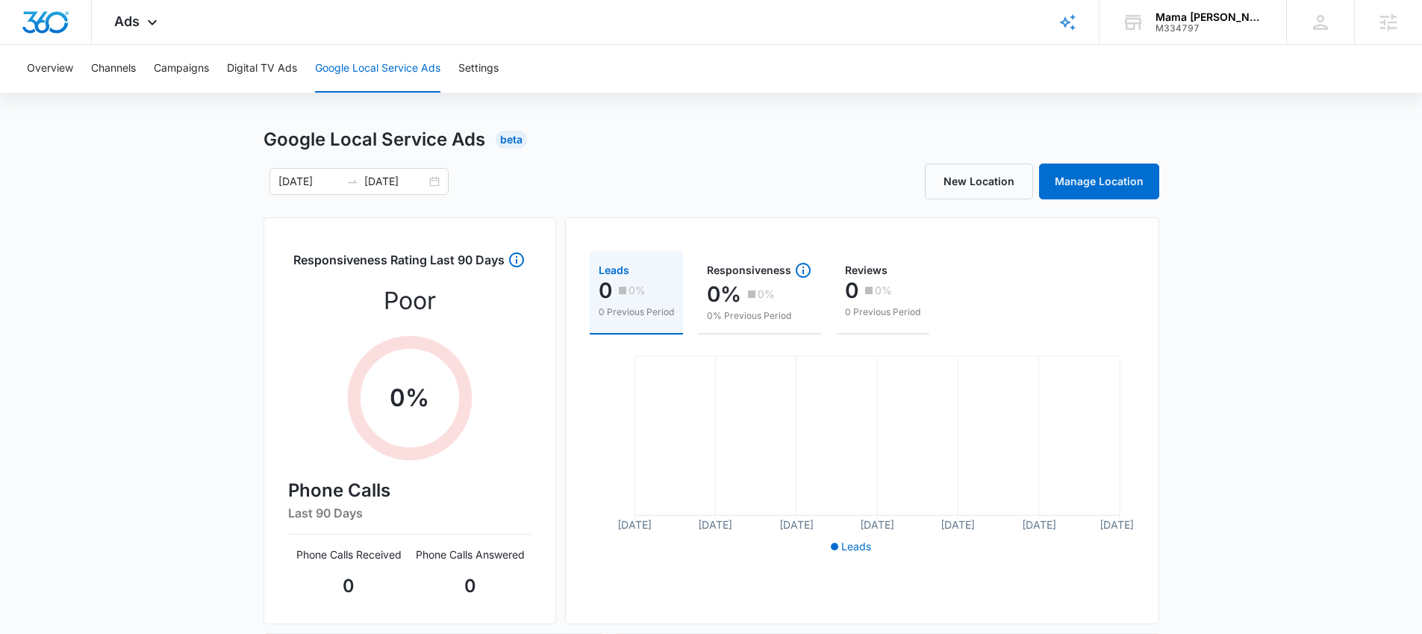
scroll to position [31, 0]
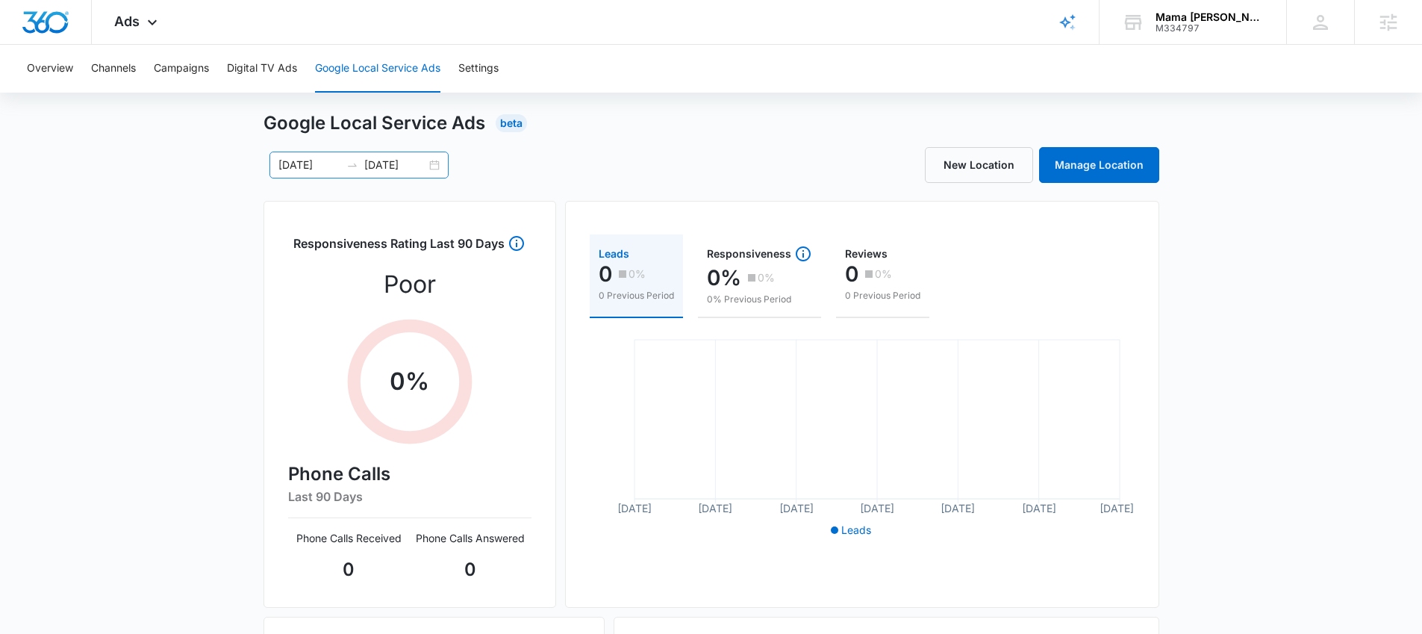
click at [432, 166] on div "07/14/2025 08/13/2025" at bounding box center [358, 165] width 179 height 27
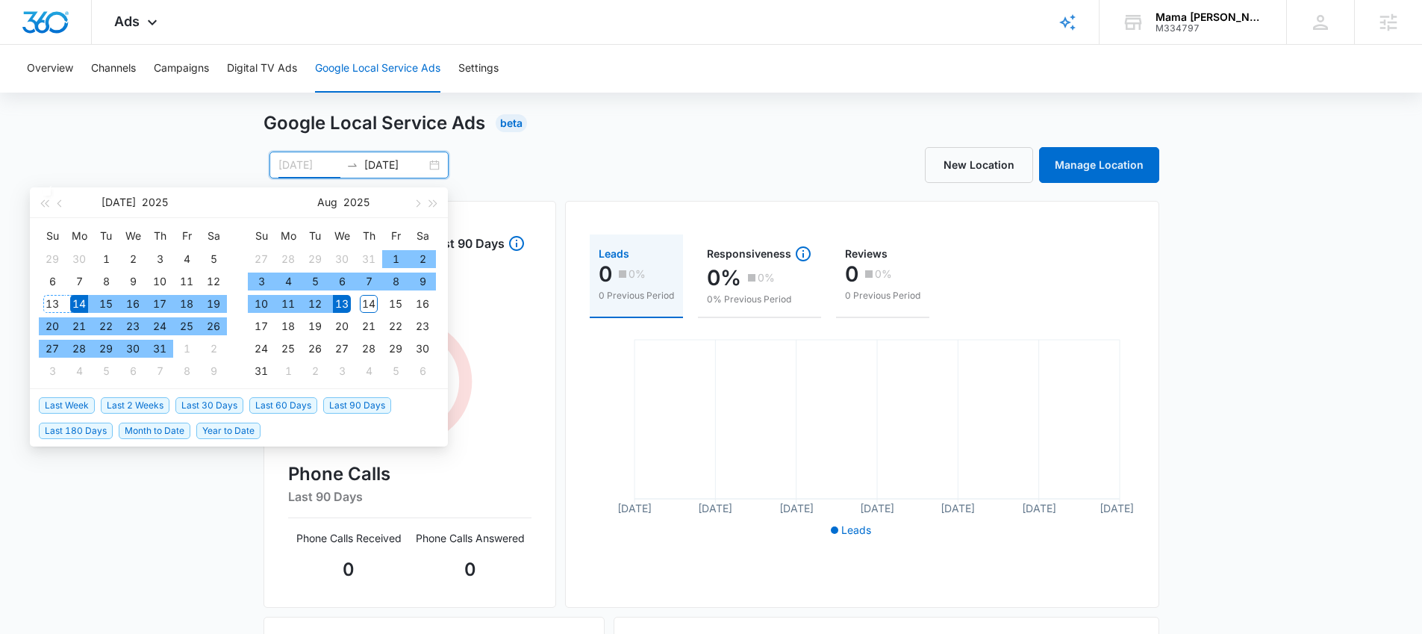
type input "07/14/2025"
click at [75, 304] on div "14" at bounding box center [79, 304] width 18 height 18
type input "08/14/2025"
click at [367, 302] on div "14" at bounding box center [369, 304] width 18 height 18
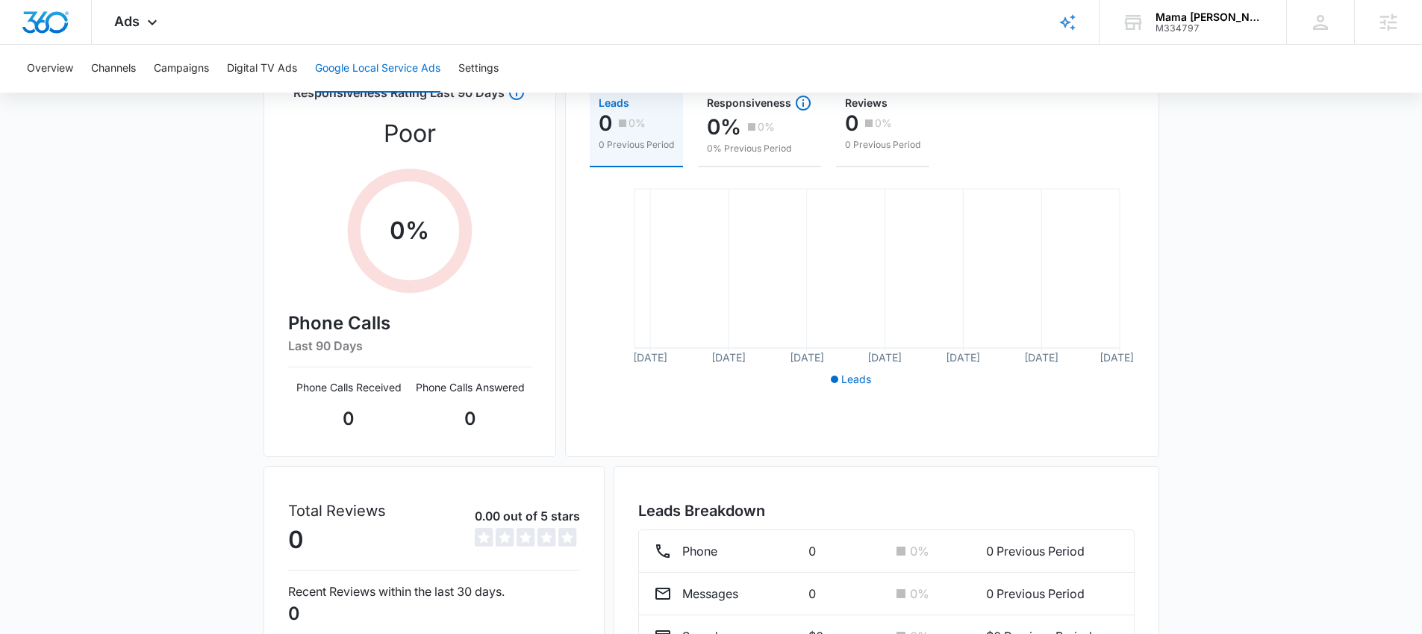
scroll to position [0, 0]
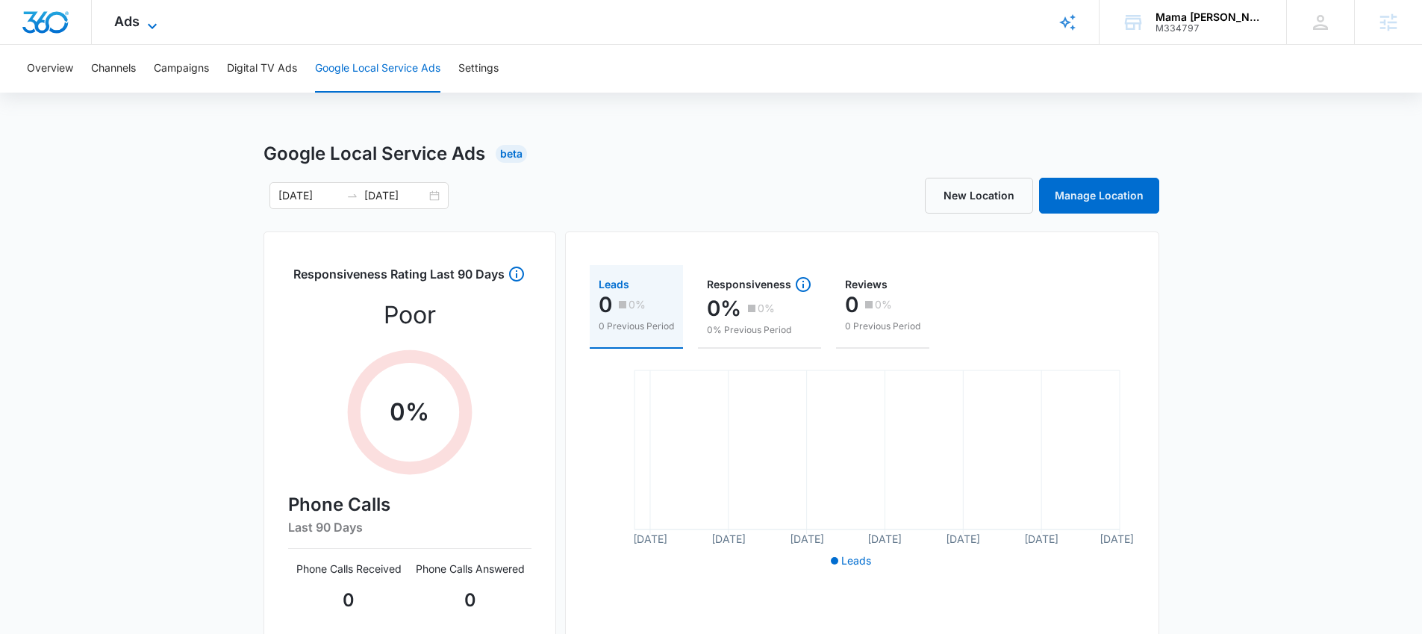
click at [152, 26] on icon at bounding box center [152, 25] width 9 height 5
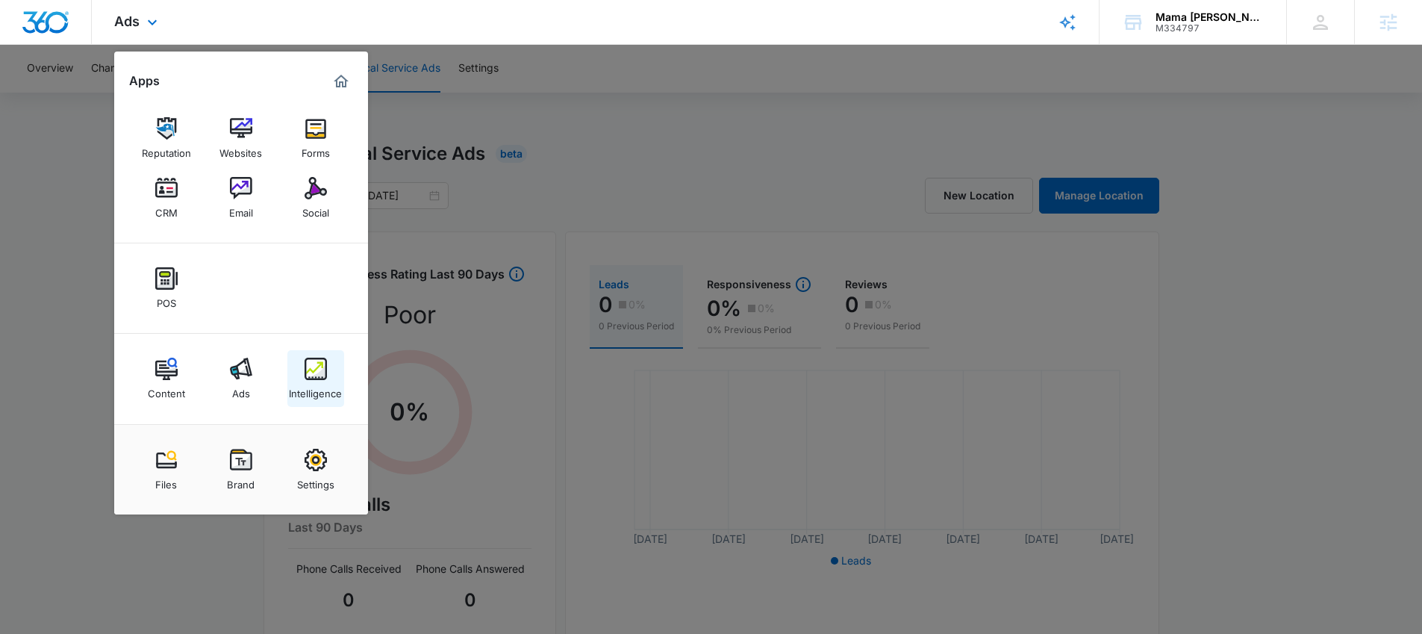
click at [324, 386] on div "Intelligence" at bounding box center [315, 389] width 53 height 19
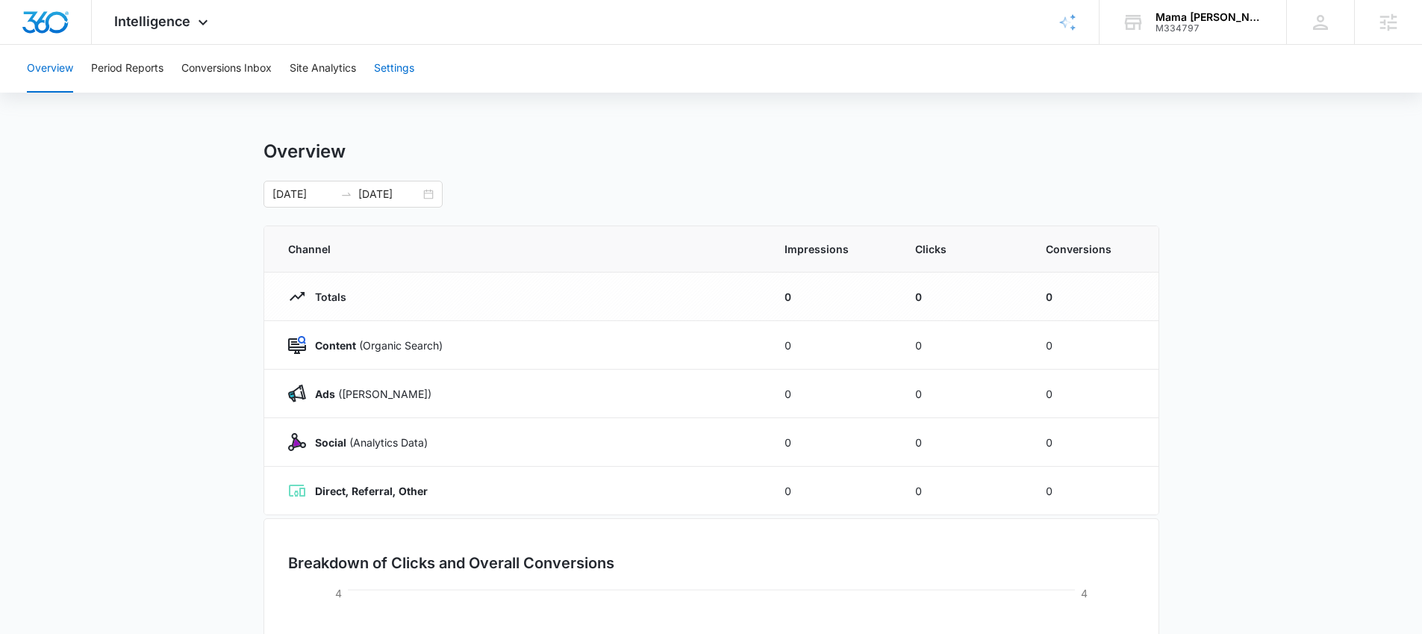
click at [387, 74] on button "Settings" at bounding box center [394, 69] width 40 height 48
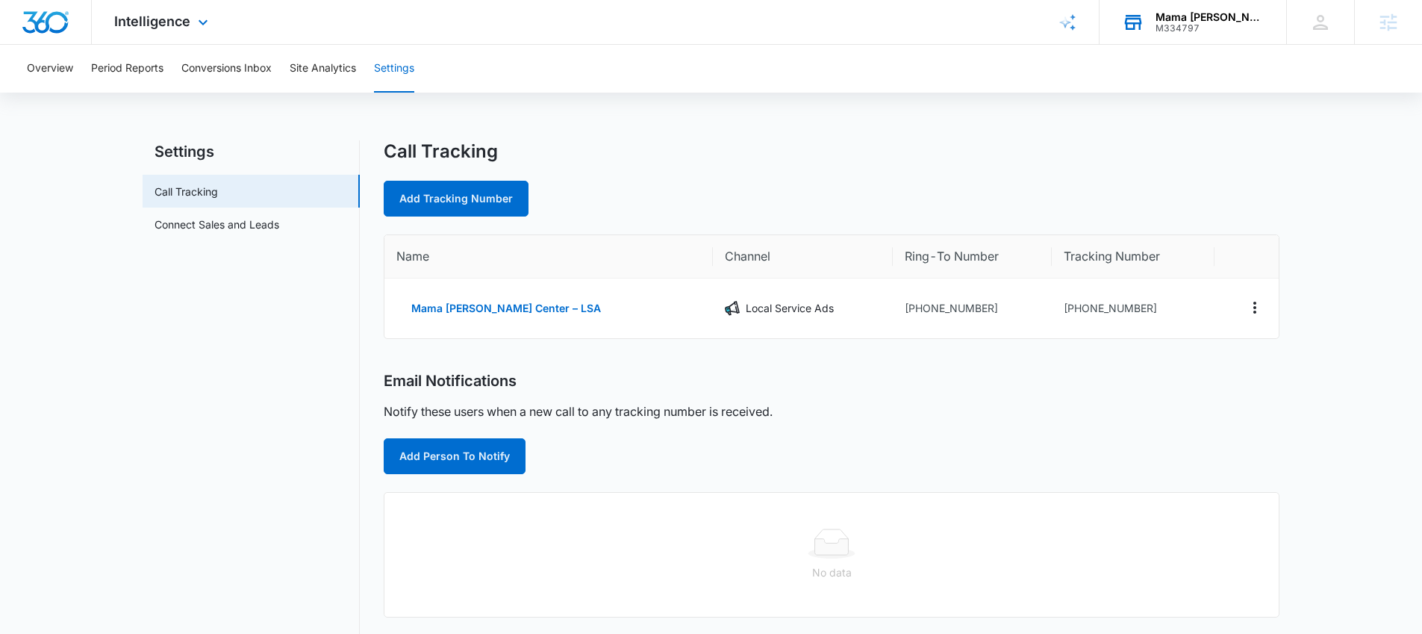
click at [1199, 17] on div "Mama Melli Childcare Center" at bounding box center [1210, 17] width 109 height 12
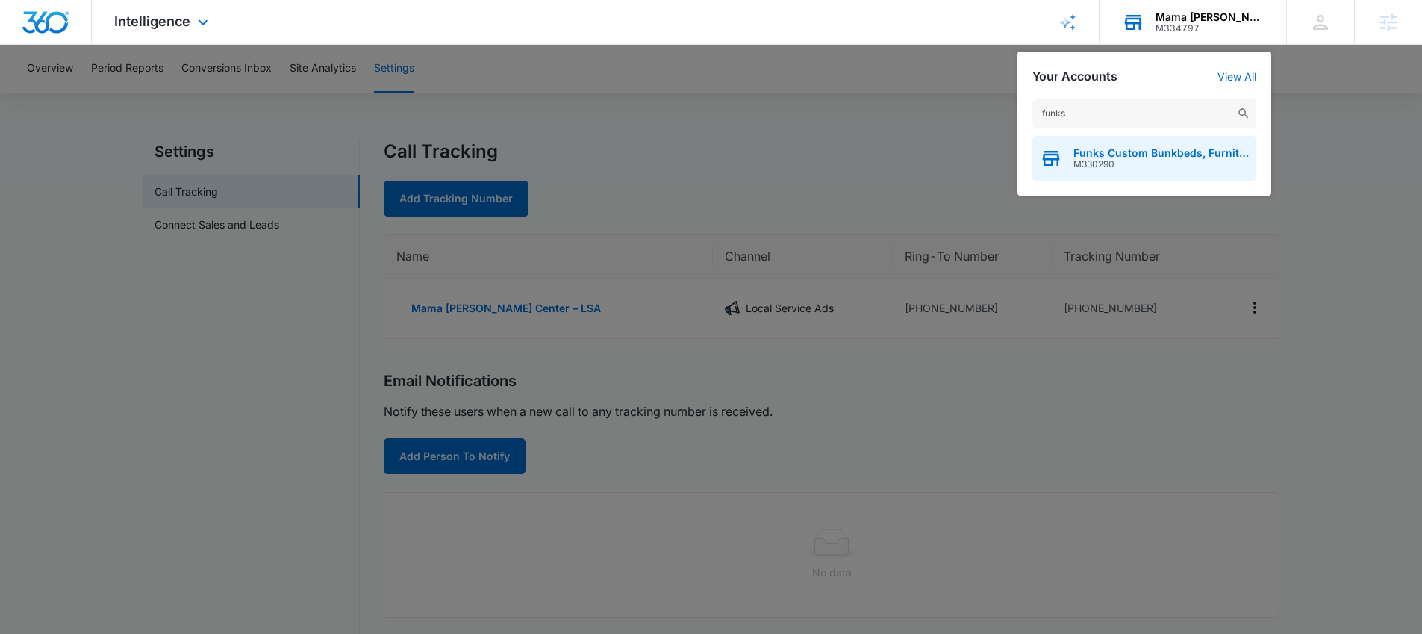
type input "funks"
click at [1139, 149] on span "Funks Custom Bunkbeds, Furniture & Sawmill" at bounding box center [1160, 153] width 175 height 12
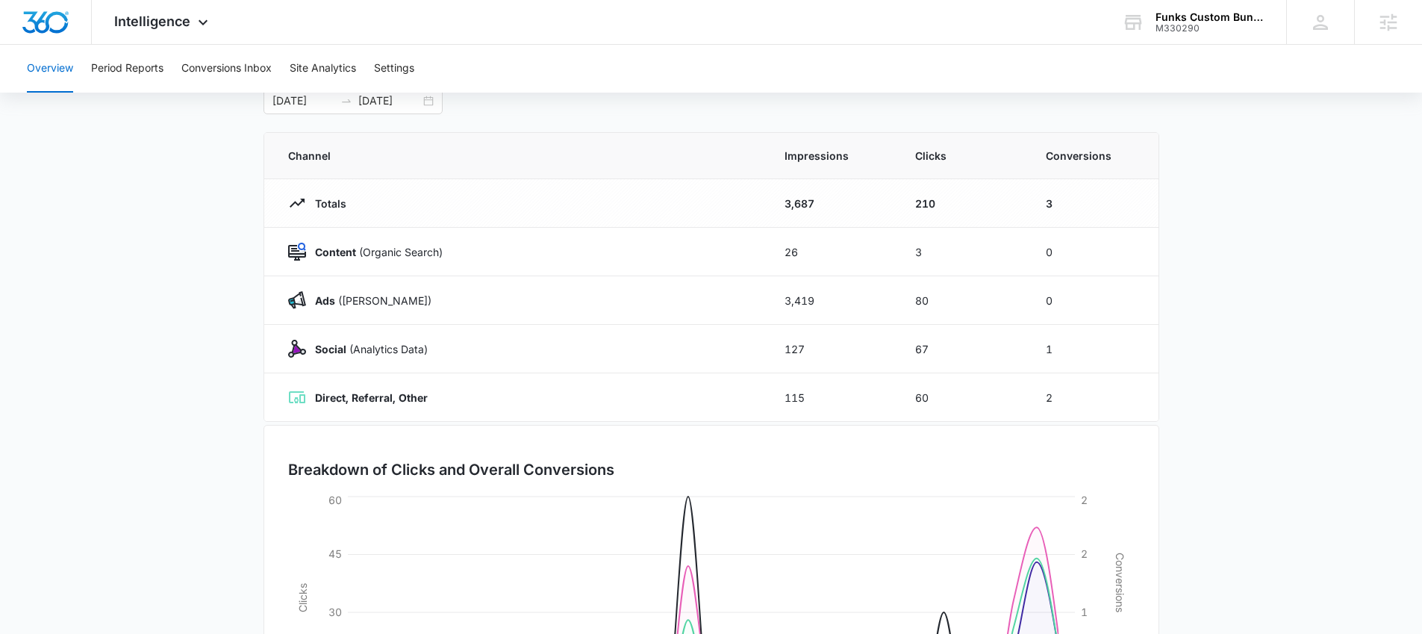
scroll to position [103, 0]
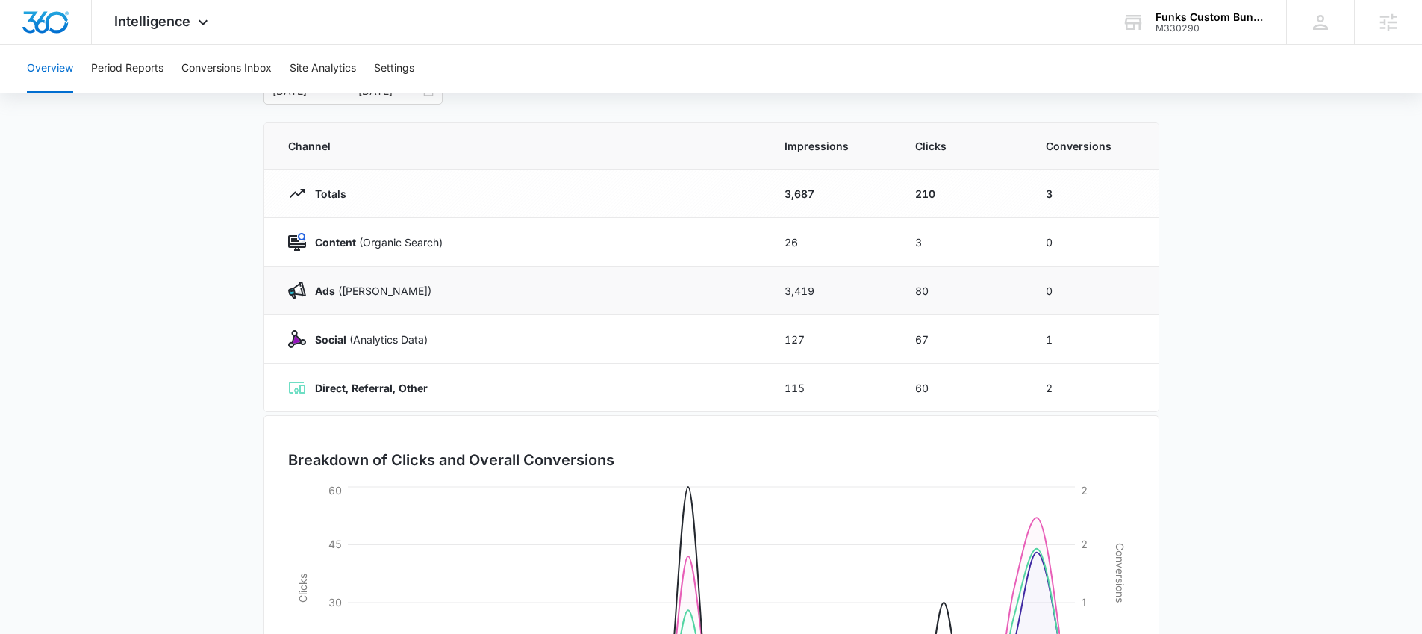
click at [478, 288] on div "Ads (Ad Campaigns)" at bounding box center [518, 290] width 461 height 18
click at [377, 288] on p "Ads (Ad Campaigns)" at bounding box center [368, 291] width 125 height 16
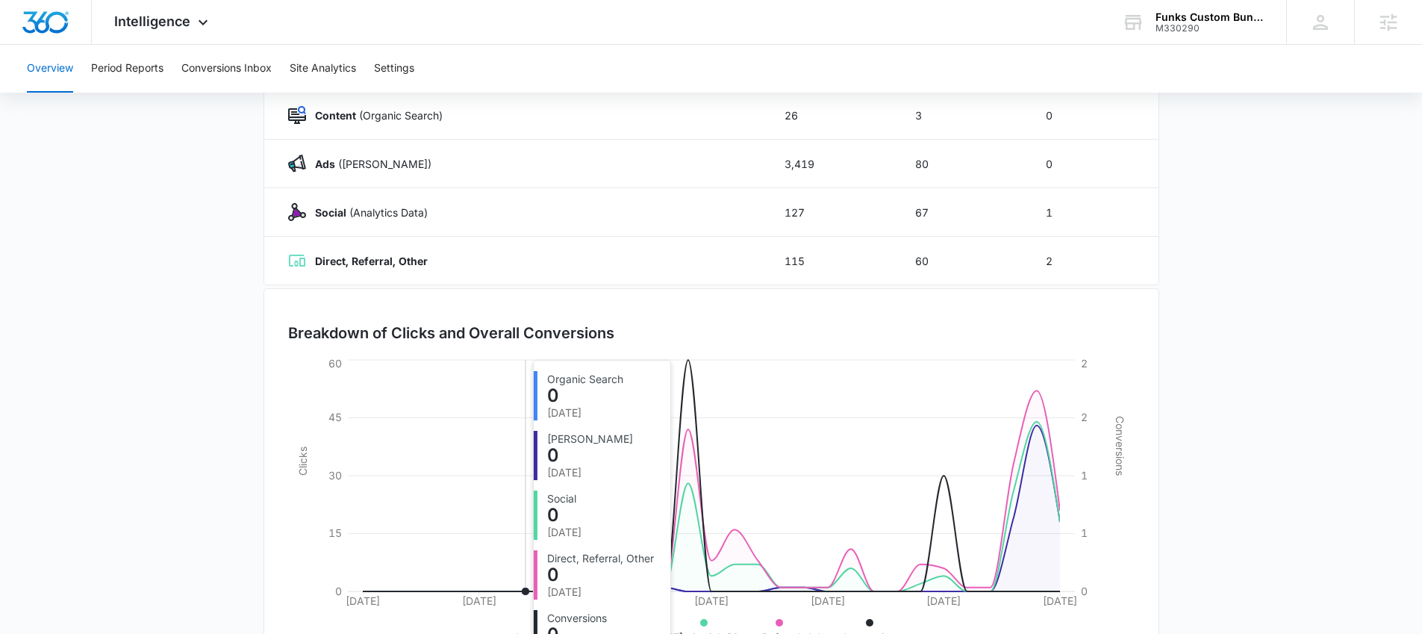
scroll to position [0, 0]
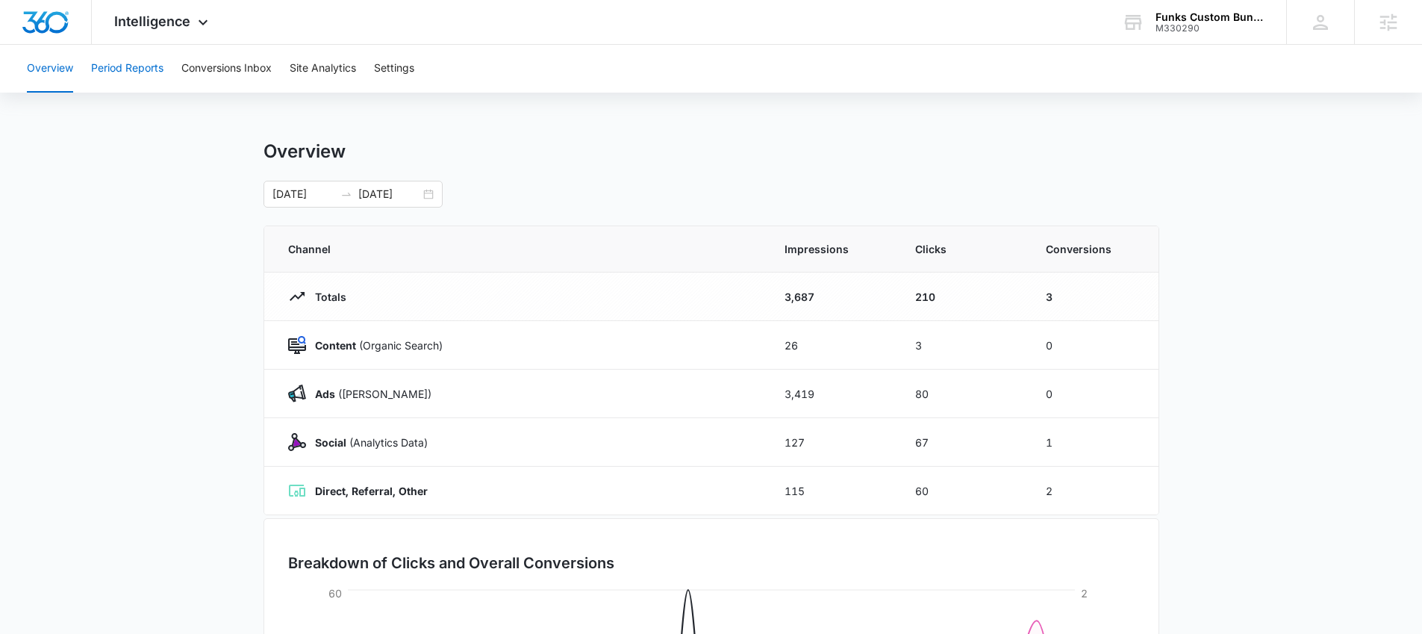
click at [122, 63] on button "Period Reports" at bounding box center [127, 69] width 72 height 48
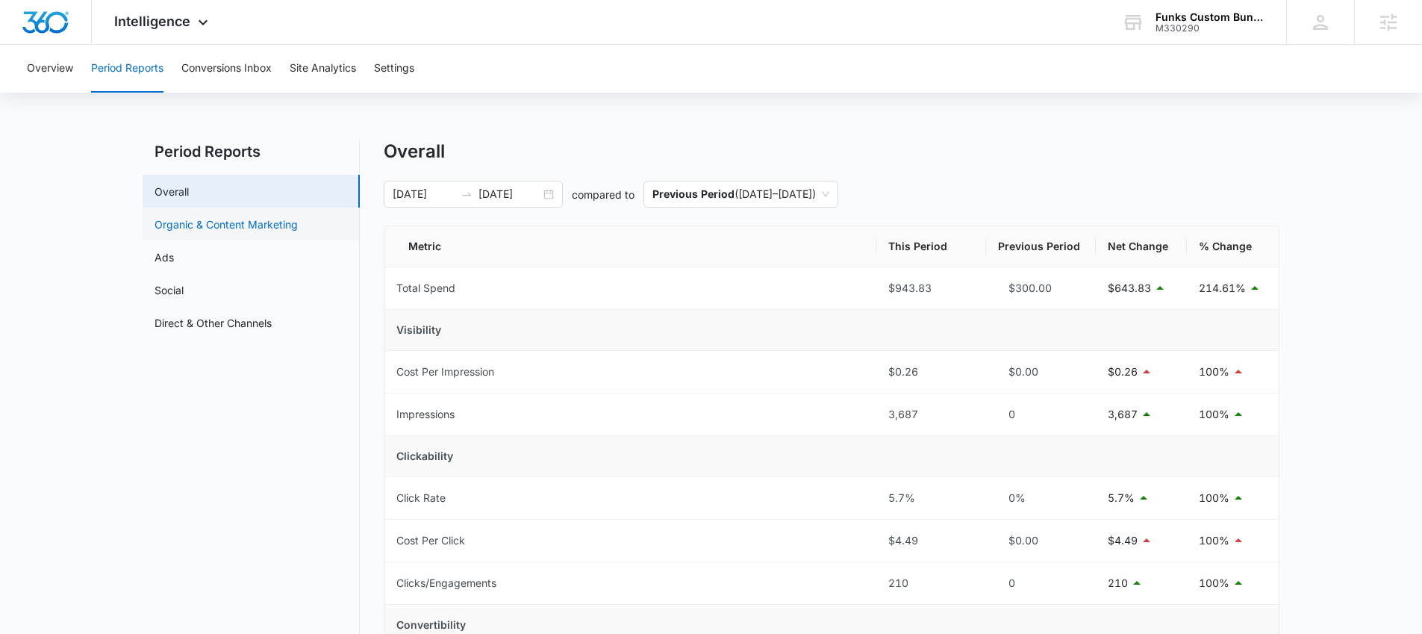
click at [259, 228] on link "Organic & Content Marketing" at bounding box center [226, 224] width 143 height 16
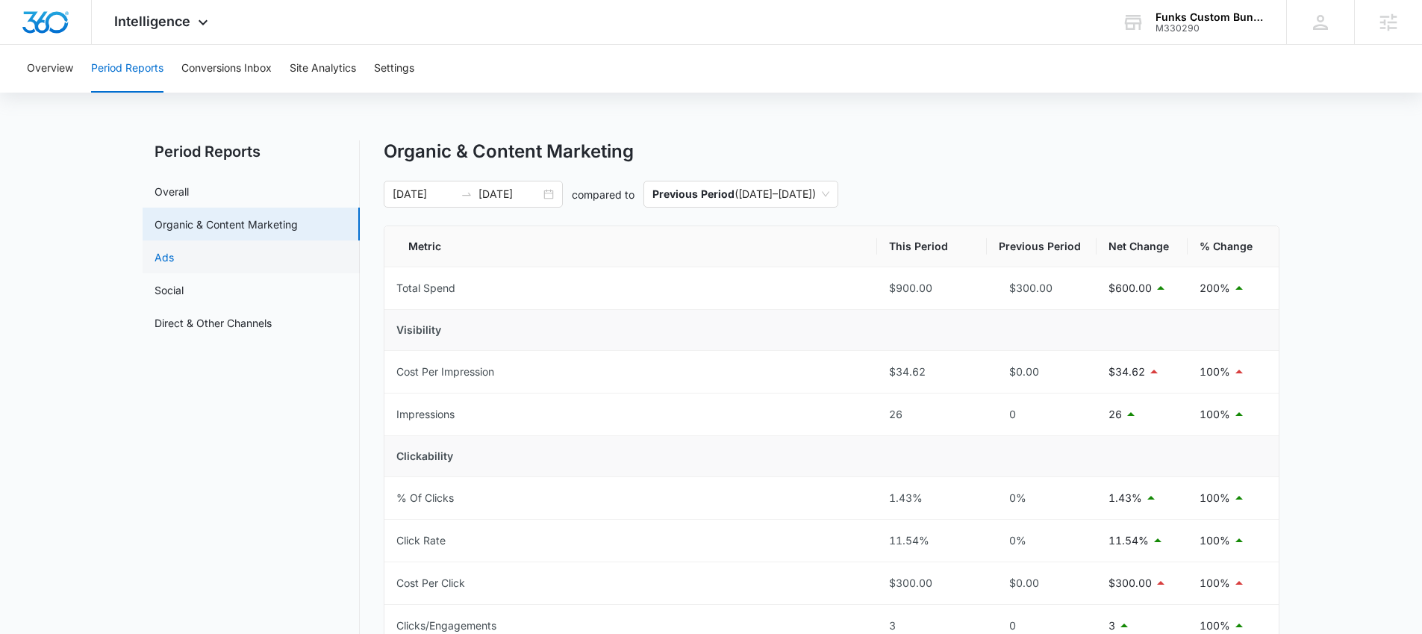
click at [174, 255] on link "Ads" at bounding box center [164, 257] width 19 height 16
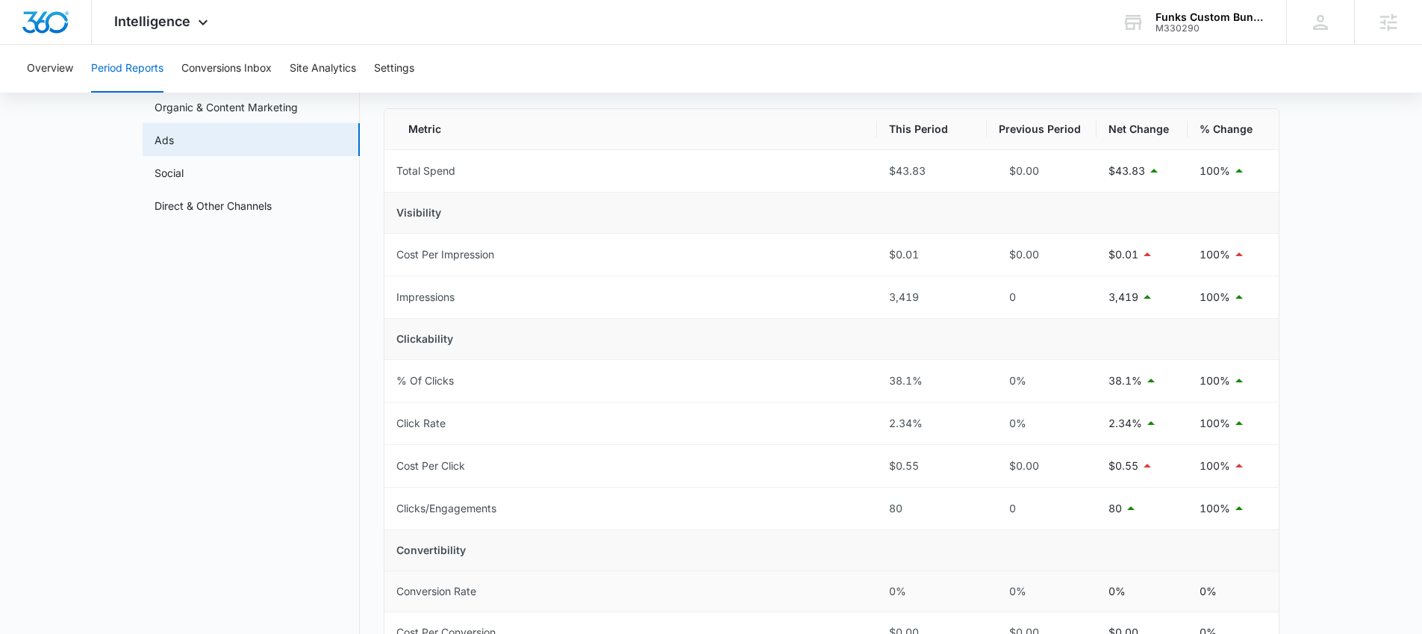
scroll to position [110, 0]
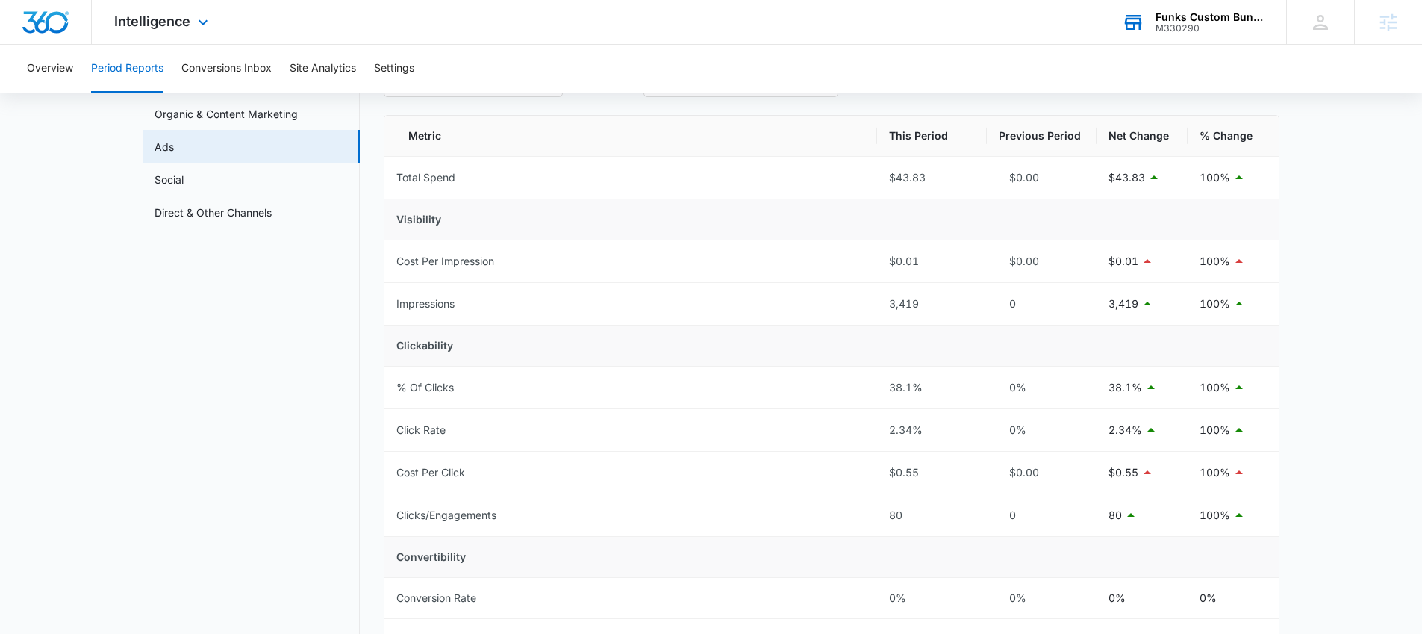
click at [1211, 16] on div "Funks Custom Bunkbeds, Furniture & Sawmill" at bounding box center [1210, 17] width 109 height 12
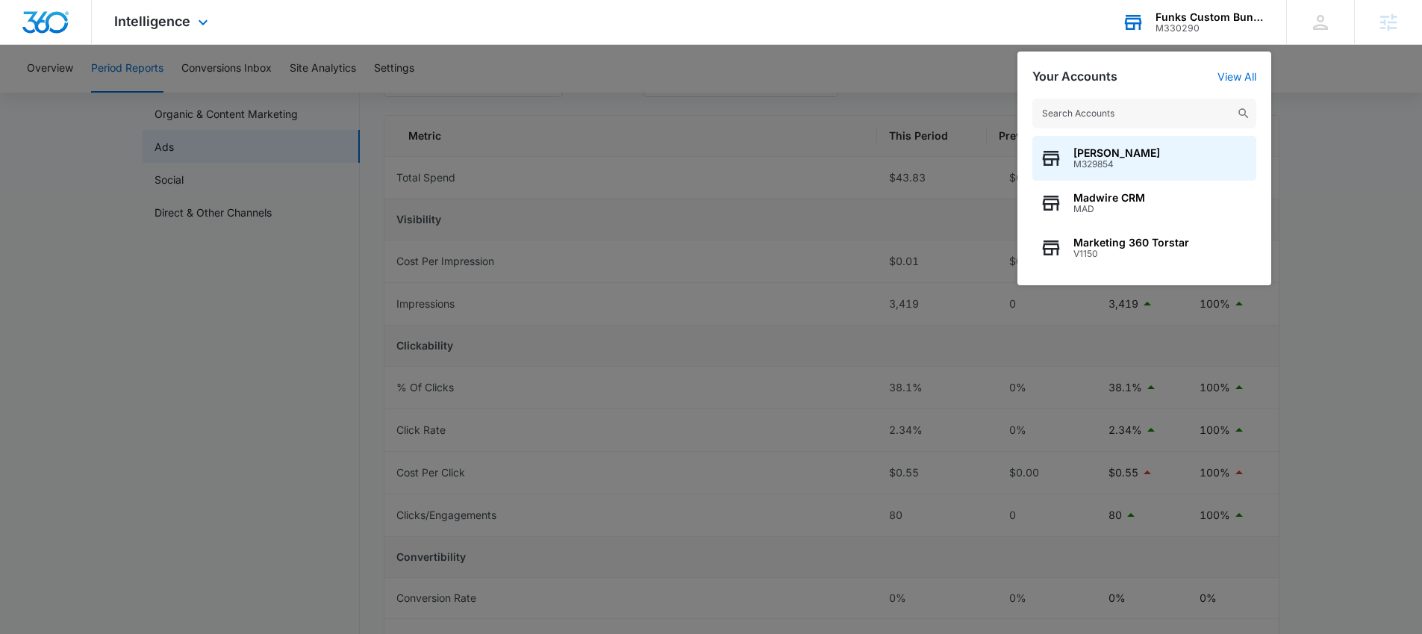
click at [1073, 113] on input "text" at bounding box center [1144, 114] width 224 height 30
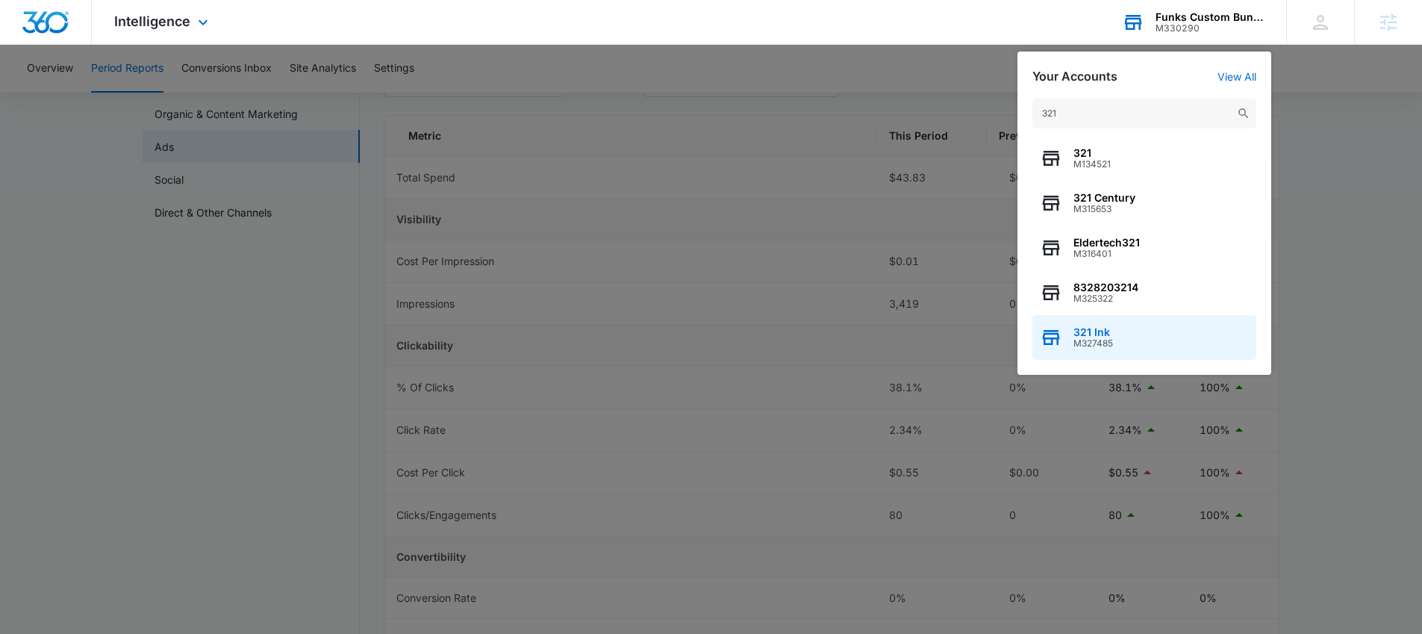
type input "321"
click at [1106, 332] on span "321 Ink" at bounding box center [1093, 332] width 40 height 12
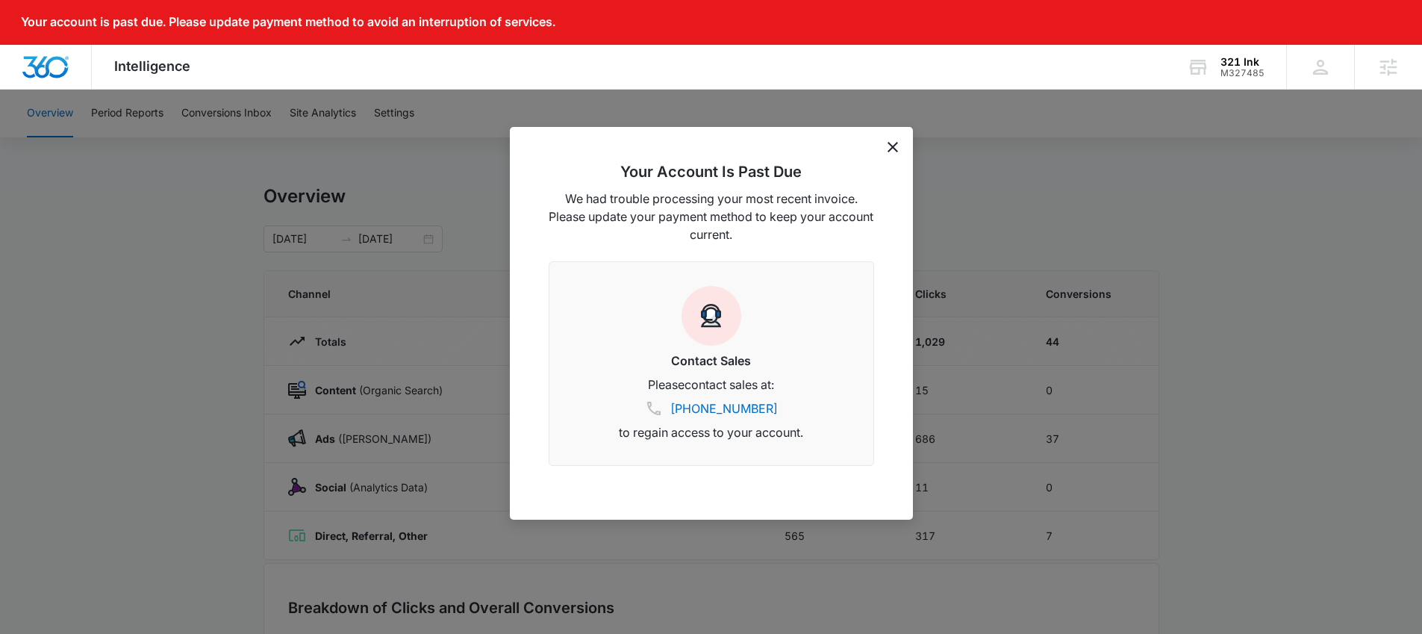
click at [891, 146] on icon "dismiss this dialog" at bounding box center [893, 147] width 10 height 10
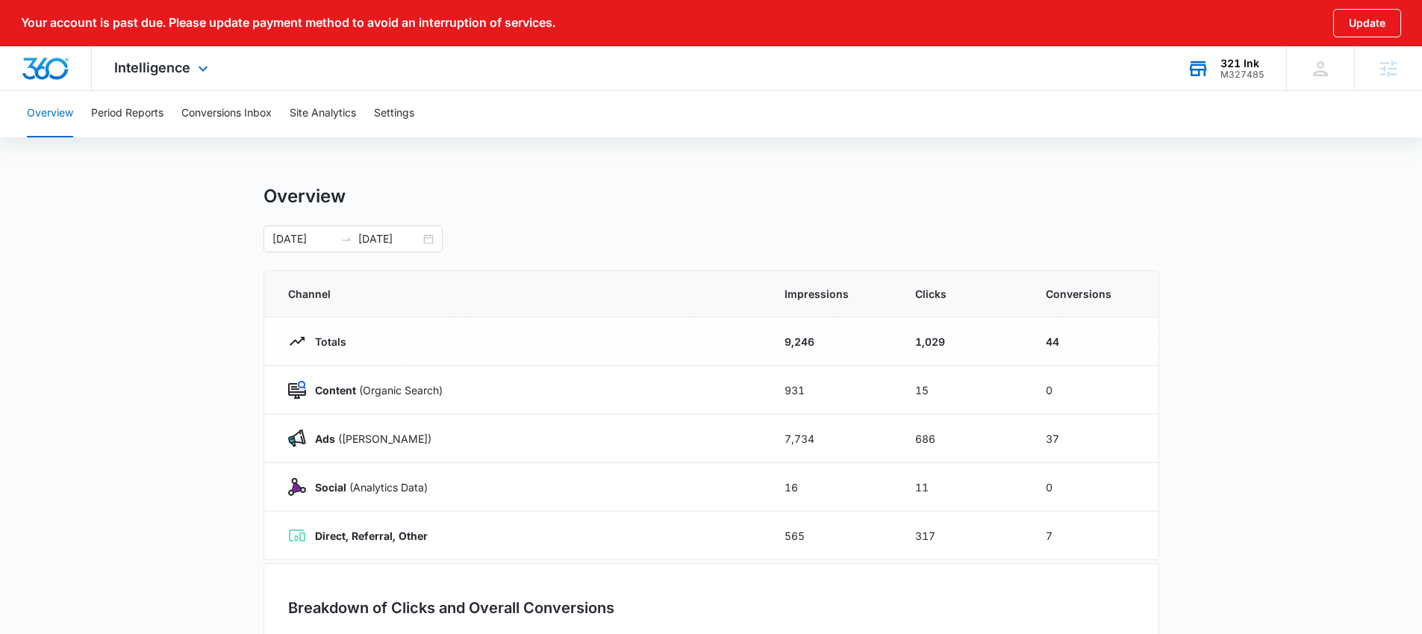
click at [1214, 69] on div "321 Ink M327485 Your Accounts View All" at bounding box center [1225, 68] width 122 height 44
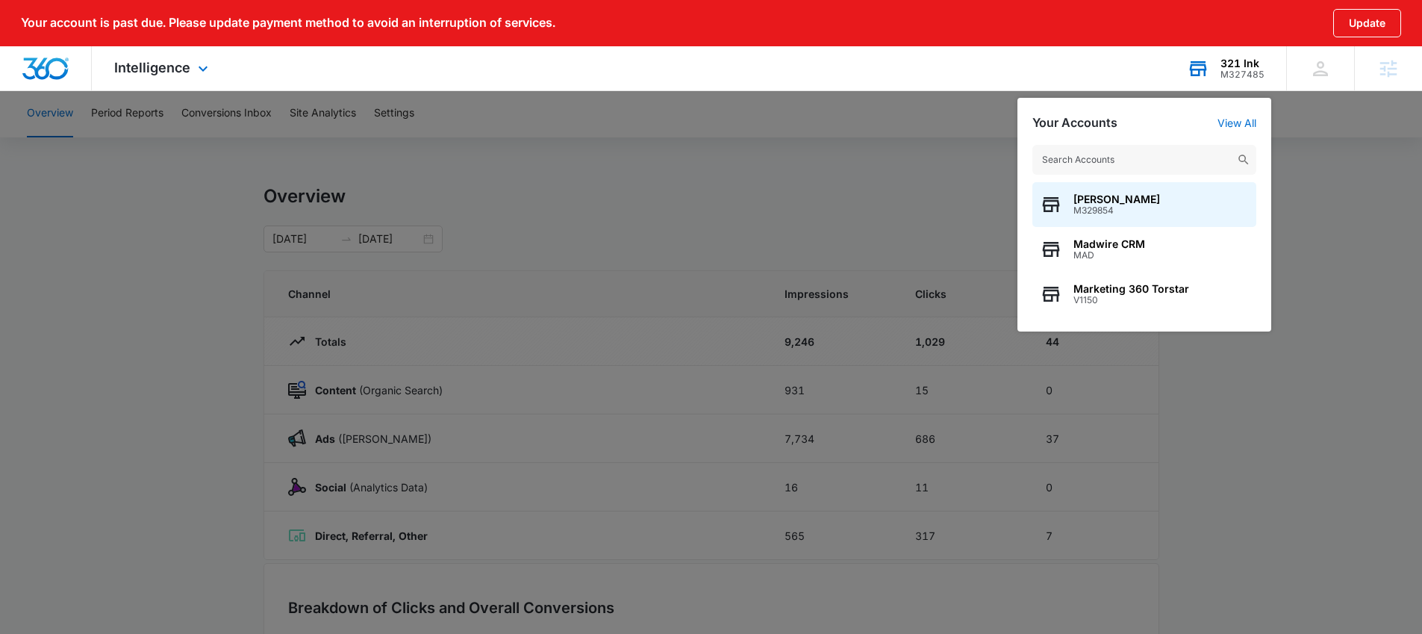
click at [1116, 158] on input "text" at bounding box center [1144, 160] width 224 height 30
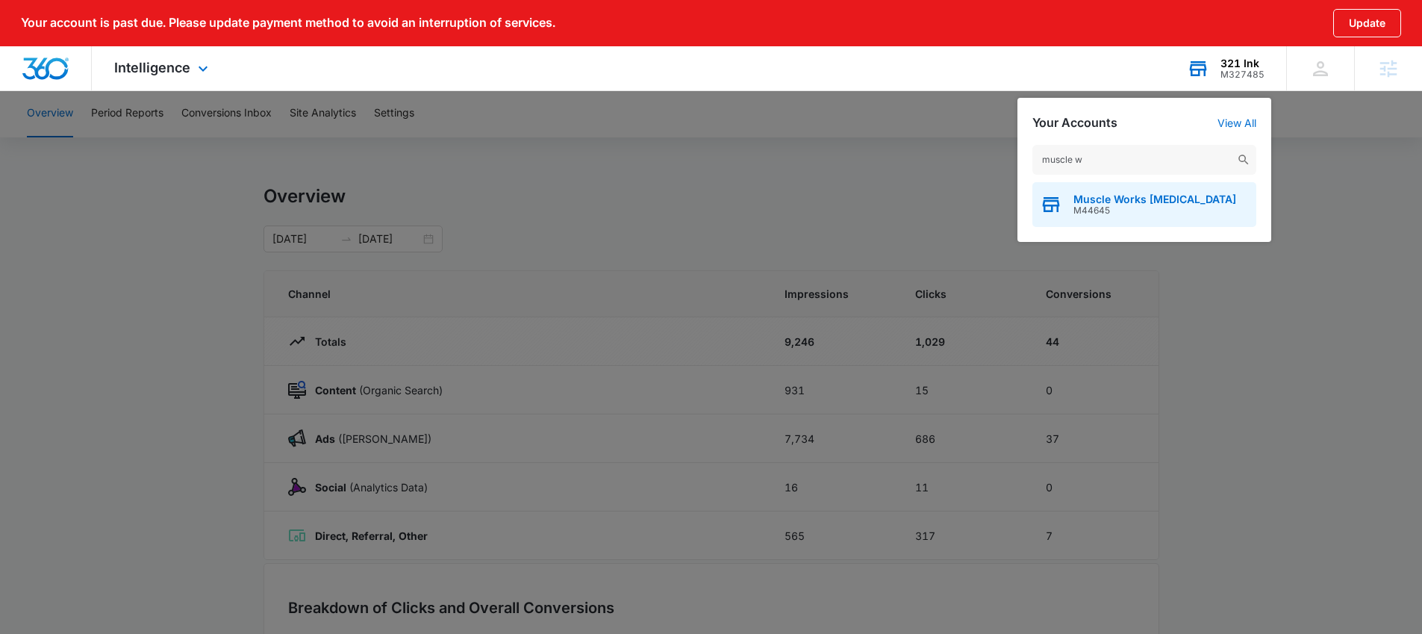
type input "muscle w"
click at [1153, 208] on span "M44645" at bounding box center [1154, 210] width 163 height 10
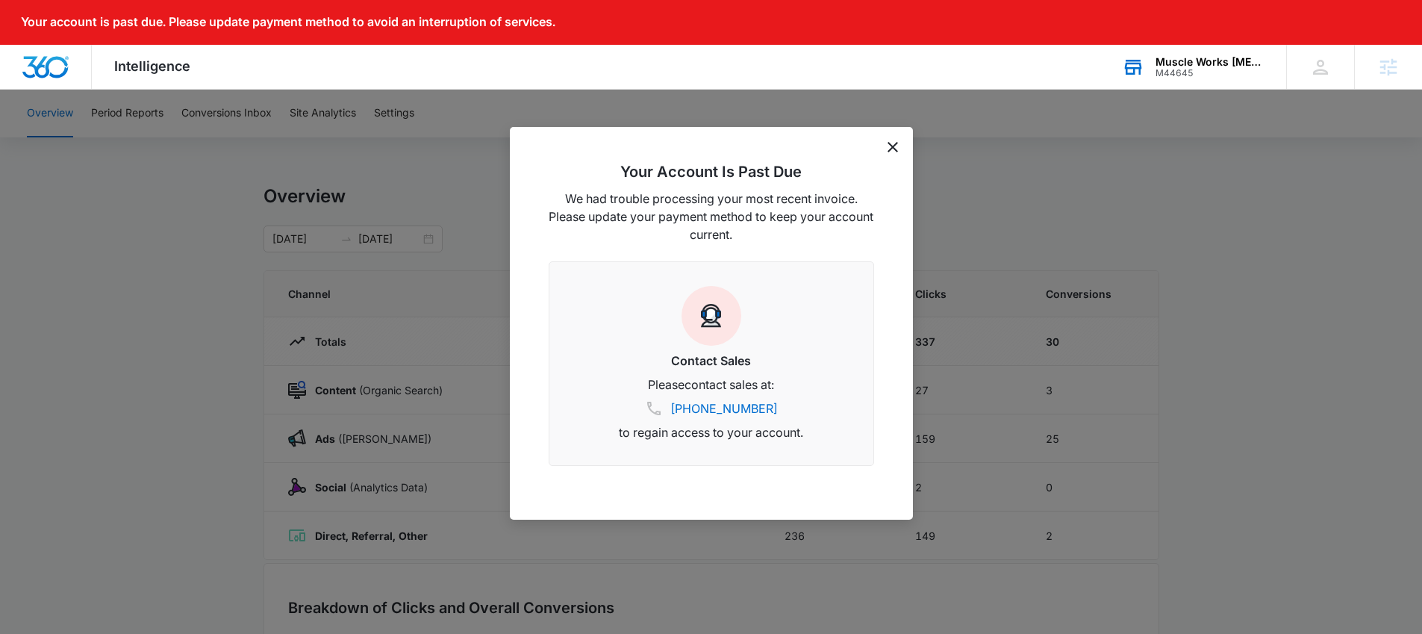
click at [895, 143] on icon "dismiss this dialog" at bounding box center [893, 147] width 10 height 10
